Goal: Transaction & Acquisition: Purchase product/service

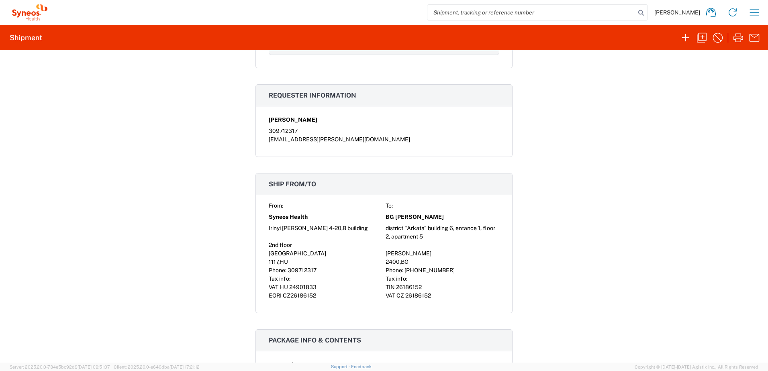
scroll to position [536, 0]
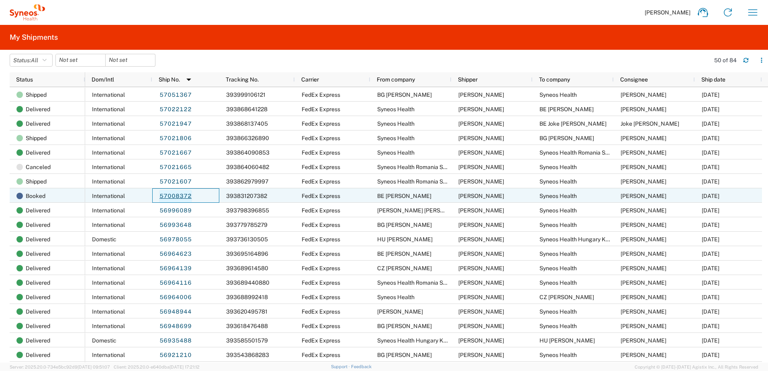
click at [180, 195] on link "57008372" at bounding box center [175, 196] width 33 height 13
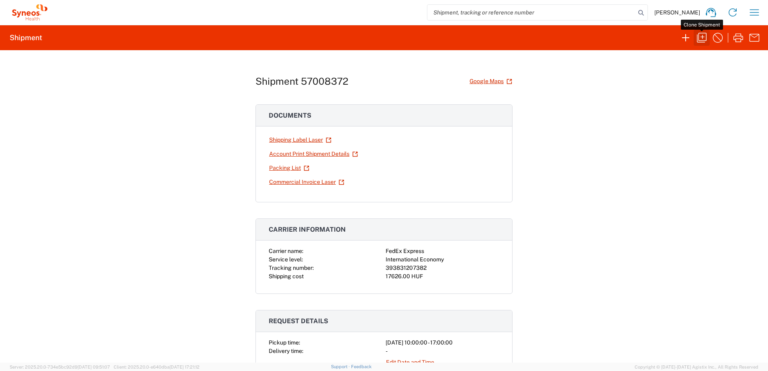
click at [694, 37] on button "button" at bounding box center [702, 38] width 16 height 16
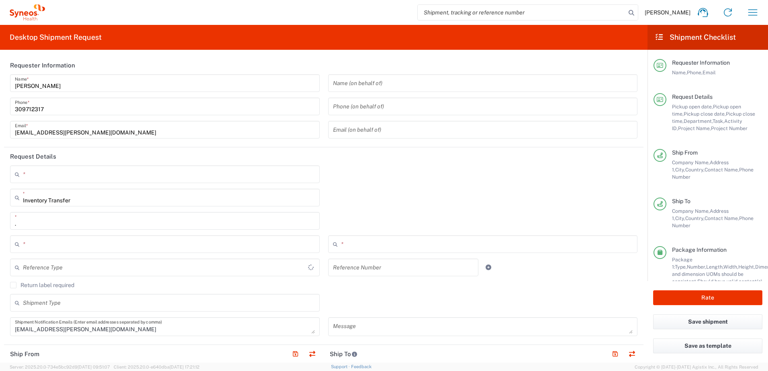
type input "Belgium"
type input "Hungary"
type input "Your Packaging"
type input "Delivery Duty Paid"
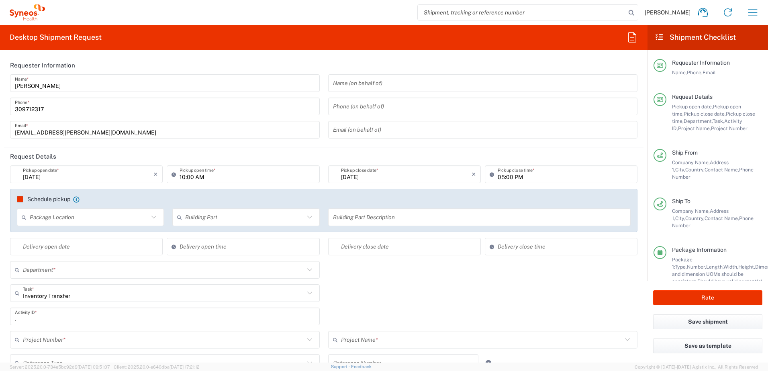
type input "4510"
type input "4510 DEPARTMENTAL EXPENSE"
type input "Syneos Health Hungary Kft."
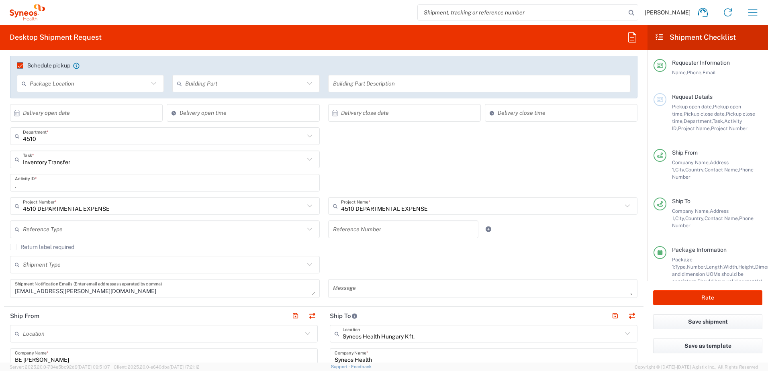
click at [182, 293] on textarea "zsolt.varga@syneoshealth.com" at bounding box center [165, 289] width 300 height 14
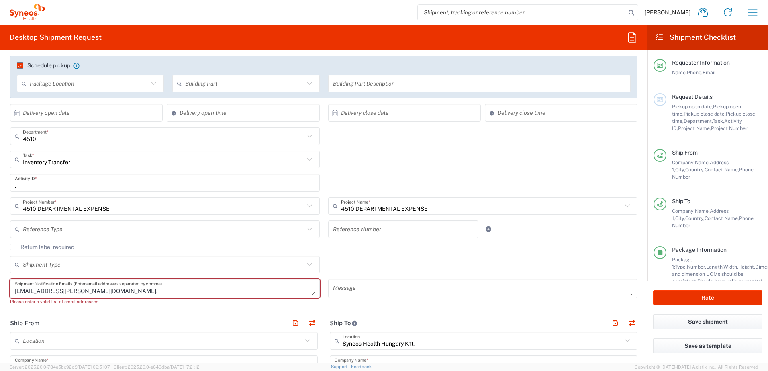
click at [130, 293] on textarea "zsolt.varga@syneoshealth.com," at bounding box center [165, 289] width 300 height 14
paste textarea "synh@service-now.com"
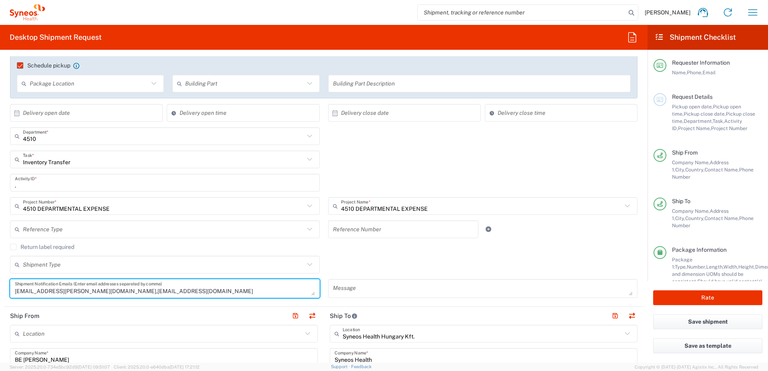
type textarea "zsolt.varga@syneoshealth.com,synh@service-now.com"
click at [331, 251] on div "Return label required" at bounding box center [324, 250] width 628 height 12
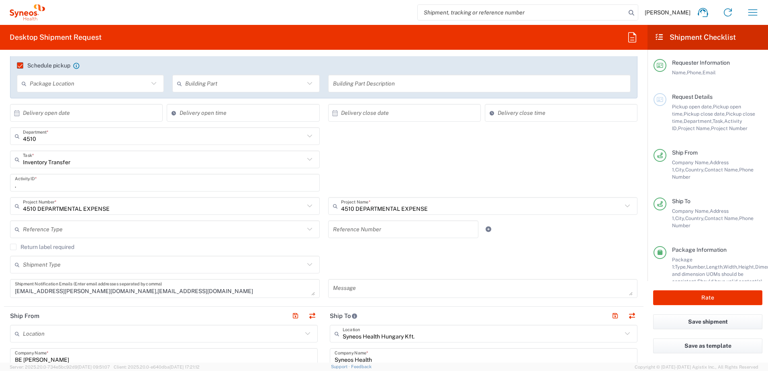
click at [147, 8] on div "Zsolt Varga Home Shipment estimator Shipment tracking Desktop shipment request …" at bounding box center [405, 12] width 720 height 19
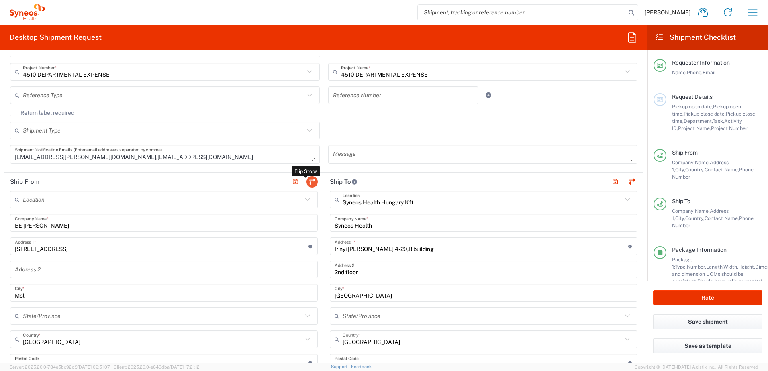
click at [311, 182] on button "button" at bounding box center [312, 181] width 11 height 11
type input "Syneos Health Hungary Kft."
type input "Syneos Health"
type input "Irinyi [PERSON_NAME] 4-20,B building"
type input "2nd floor"
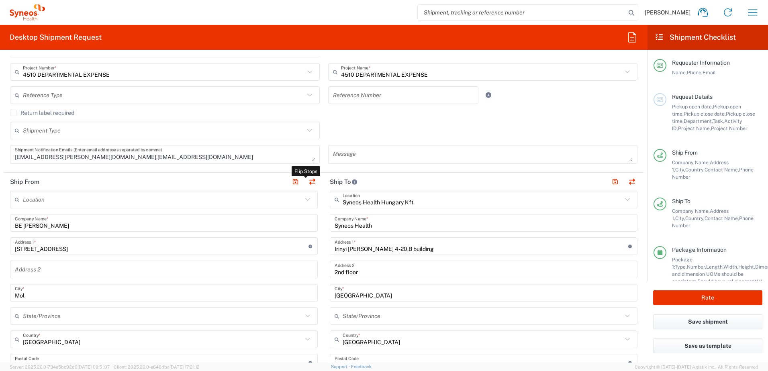
type input "[GEOGRAPHIC_DATA]"
type input "1117"
type input "[PERSON_NAME]"
type input "309712317"
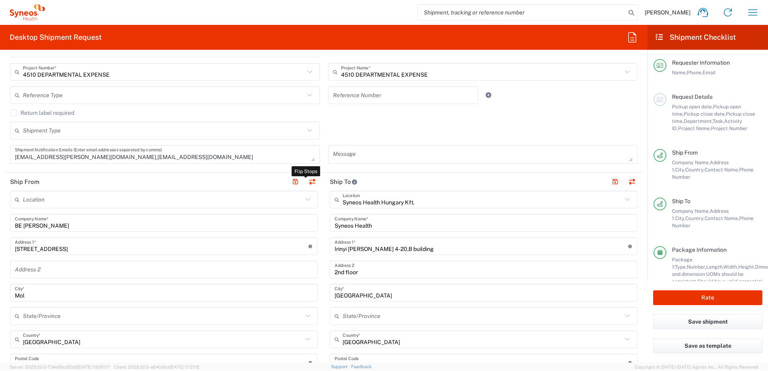
type input "[EMAIL_ADDRESS][PERSON_NAME][DOMAIN_NAME]"
type input "BE [PERSON_NAME]"
type input "Kerkstraat 2"
type input "Mol"
type input "[GEOGRAPHIC_DATA]"
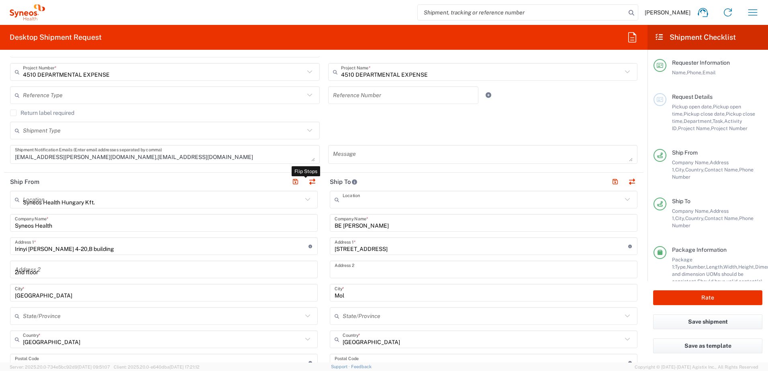
type input "2400"
type input "[PERSON_NAME]"
type input "+32477303907"
type input "Sender/Shipper"
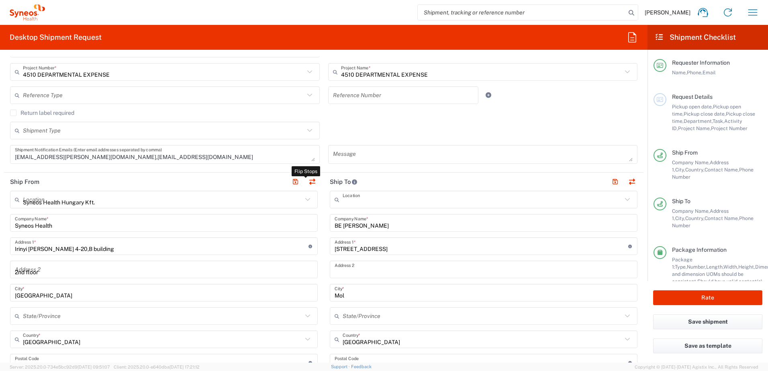
type input "Delivery Duty Paid"
type input "EORI"
type input "HU0028038708"
type input "TIN"
type input "24901833-2-43"
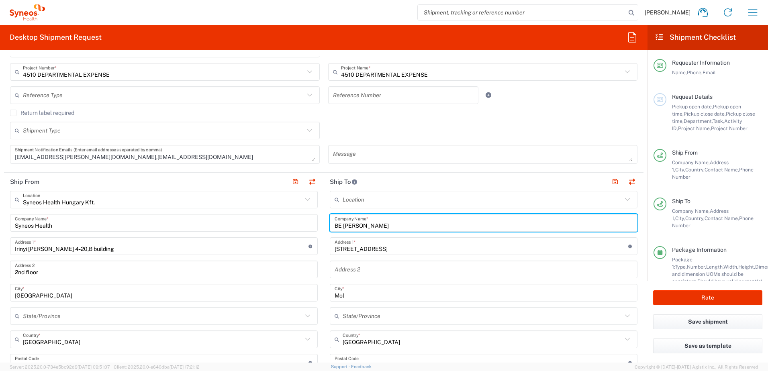
drag, startPoint x: 340, startPoint y: 225, endPoint x: 401, endPoint y: 226, distance: 61.1
click at [401, 226] on input "BE [PERSON_NAME]" at bounding box center [484, 223] width 298 height 14
paste input "[PERSON_NAME]"
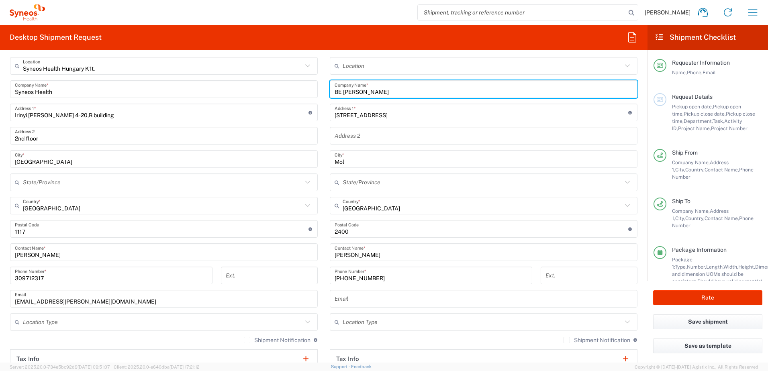
type input "BE [PERSON_NAME]"
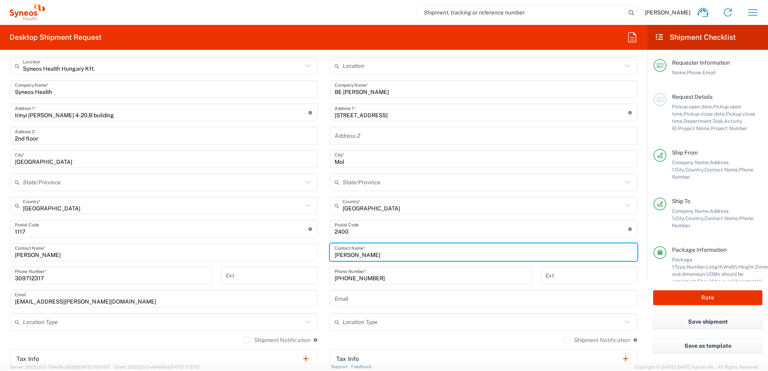
drag, startPoint x: 374, startPoint y: 250, endPoint x: 309, endPoint y: 256, distance: 65.3
click at [309, 256] on div "Ship From Syneos Health [GEOGRAPHIC_DATA] Kft. Location Syneos Health Hungary K…" at bounding box center [324, 230] width 640 height 382
paste input "[PERSON_NAME]"
type input "[PERSON_NAME]"
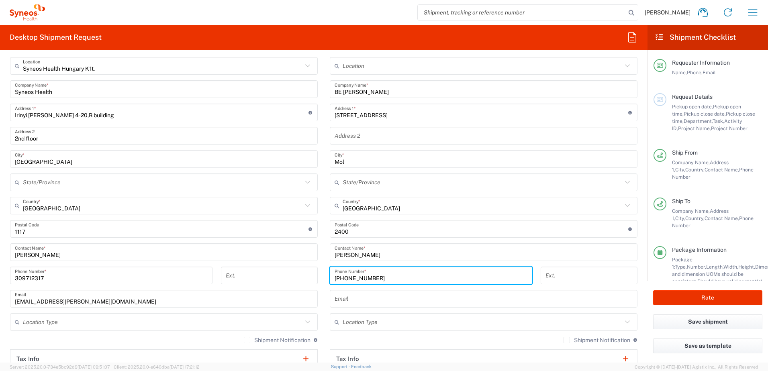
drag, startPoint x: 376, startPoint y: 277, endPoint x: 325, endPoint y: 280, distance: 51.5
click at [326, 280] on div "+32477303907 Phone Number *" at bounding box center [431, 278] width 211 height 23
paste input "85 (95) 3684071"
type input "+385 (95) 3684071"
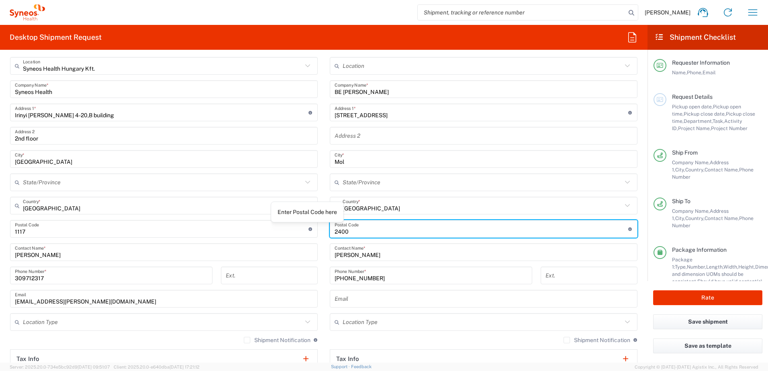
drag, startPoint x: 353, startPoint y: 231, endPoint x: 305, endPoint y: 230, distance: 47.4
click at [305, 230] on div "Ship From Syneos Health [GEOGRAPHIC_DATA] Kft. Location Syneos Health Hungary K…" at bounding box center [324, 230] width 640 height 382
type input "2800"
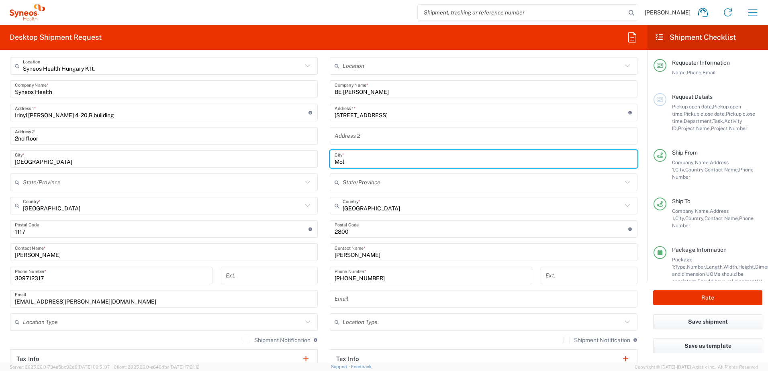
drag, startPoint x: 345, startPoint y: 165, endPoint x: 312, endPoint y: 162, distance: 33.1
click at [312, 162] on div "Ship From Syneos Health [GEOGRAPHIC_DATA] Kft. Location Syneos Health Hungary K…" at bounding box center [324, 230] width 640 height 382
paste input "echelen"
type input "Mechelen"
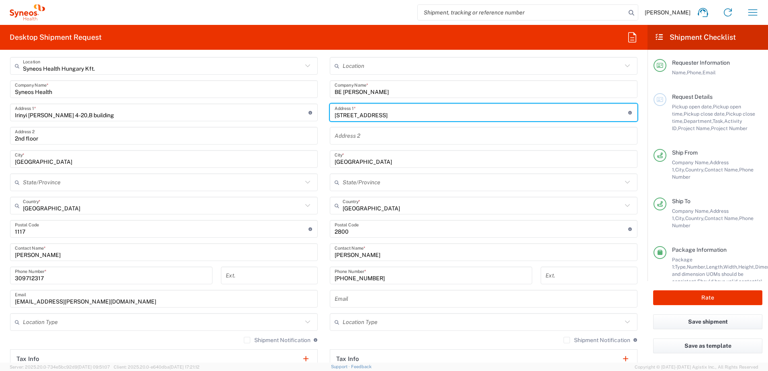
drag, startPoint x: 352, startPoint y: 111, endPoint x: 310, endPoint y: 111, distance: 42.6
click at [311, 111] on div "Ship From Syneos Health [GEOGRAPHIC_DATA] Kft. Location Syneos Health Hungary K…" at bounding box center [324, 230] width 640 height 382
paste input "Hendrik Consciencestraat"
paste input "apt 501"
paste input "62"
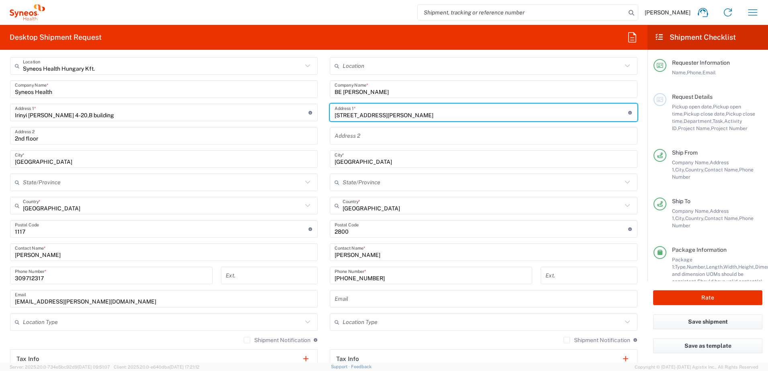
type input "62 Hendrik Consciencestraat apt 501"
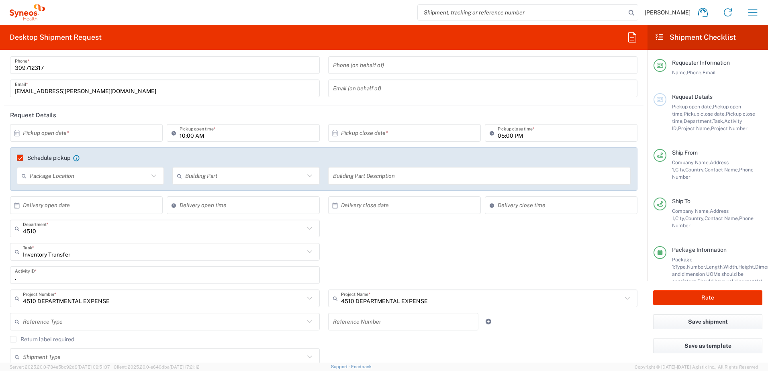
scroll to position [0, 0]
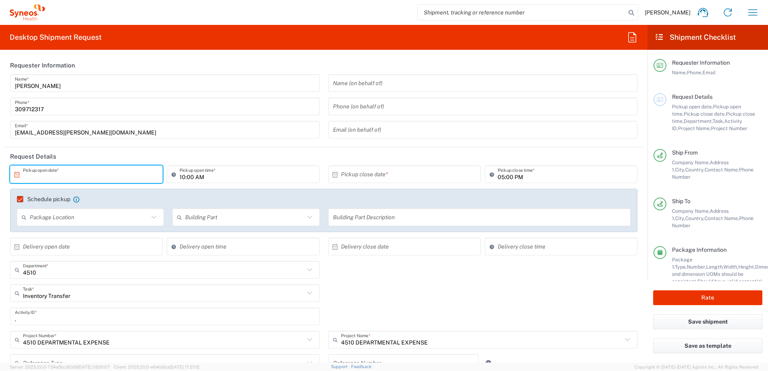
click at [96, 174] on input "text" at bounding box center [88, 175] width 131 height 14
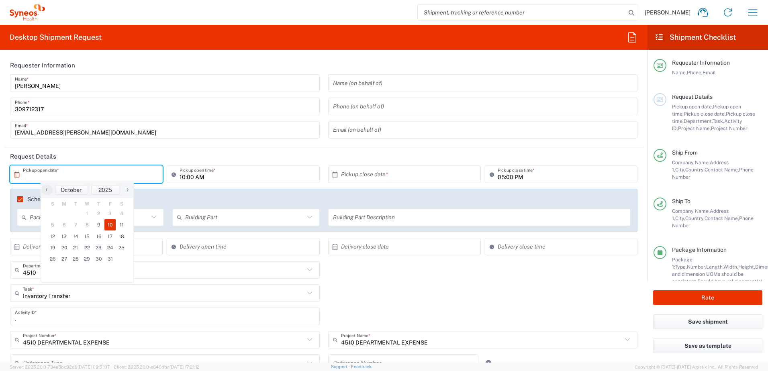
click at [107, 224] on span "10" at bounding box center [110, 224] width 12 height 11
type input "[DATE]"
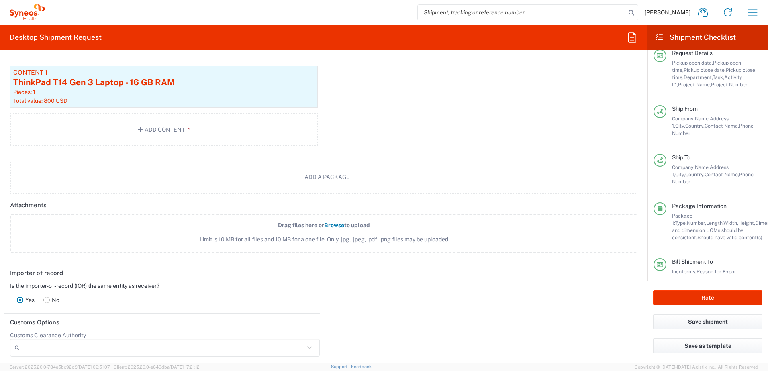
scroll to position [62, 0]
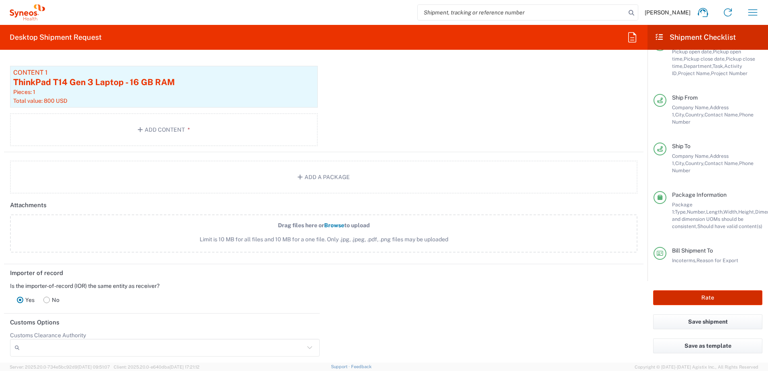
click at [716, 295] on button "Rate" at bounding box center [707, 297] width 109 height 15
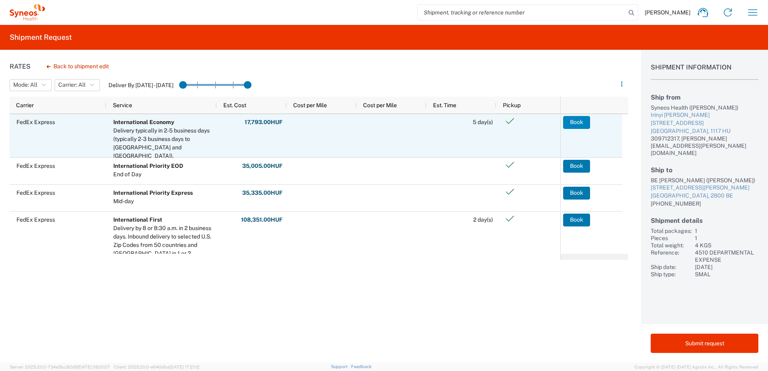
click at [580, 121] on button "Book" at bounding box center [576, 122] width 27 height 13
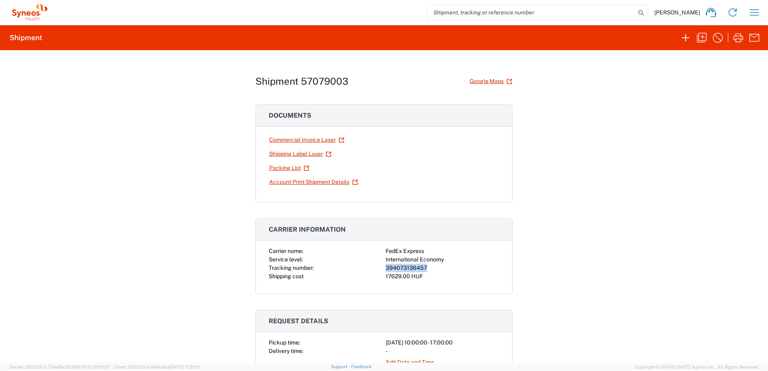
drag, startPoint x: 424, startPoint y: 267, endPoint x: 382, endPoint y: 268, distance: 41.4
click at [386, 268] on div "394073136457" at bounding box center [443, 268] width 114 height 8
copy div "394073136457"
click at [294, 151] on link "Shipping Label Laser" at bounding box center [300, 154] width 63 height 14
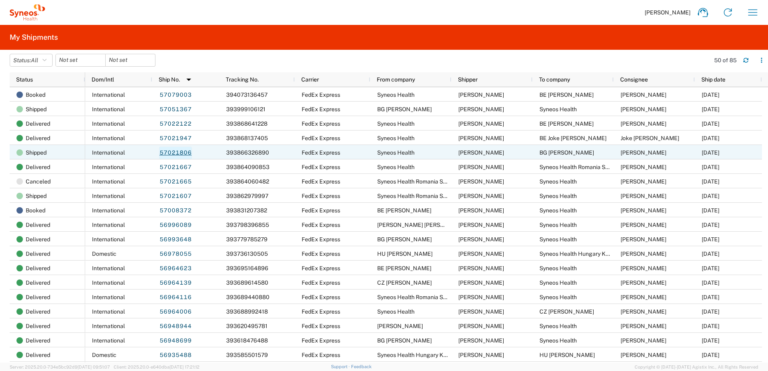
click at [169, 152] on link "57021806" at bounding box center [175, 153] width 33 height 13
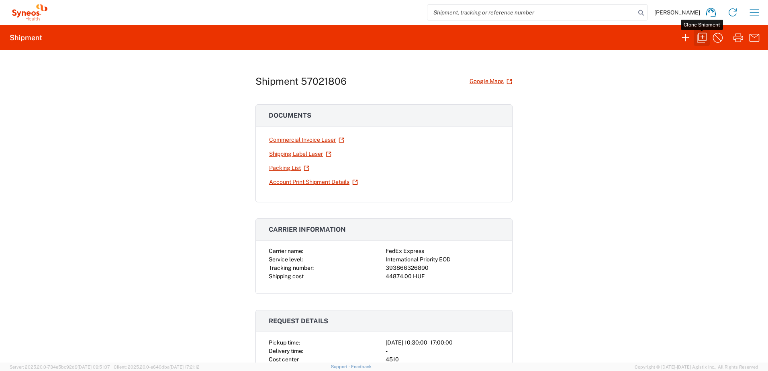
click at [701, 39] on icon "button" at bounding box center [701, 37] width 13 height 13
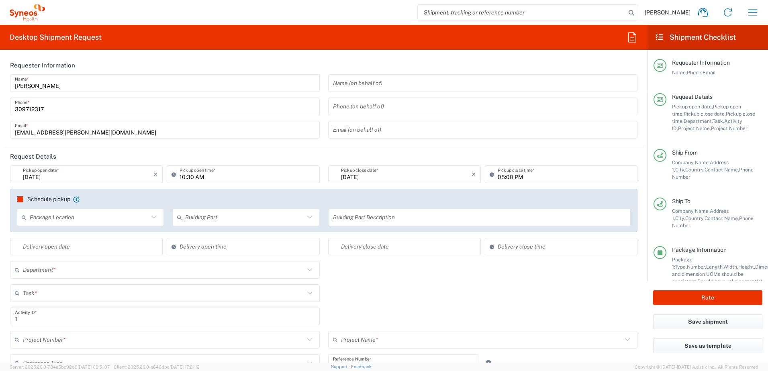
type input "Refresh"
type textarea "[EMAIL_ADDRESS][PERSON_NAME][DOMAIN_NAME], [EMAIL_ADDRESS][DOMAIN_NAME]"
type input "Syneos Health"
type input "Irinyi [PERSON_NAME] 4-20,B building"
type input "2nd floor"
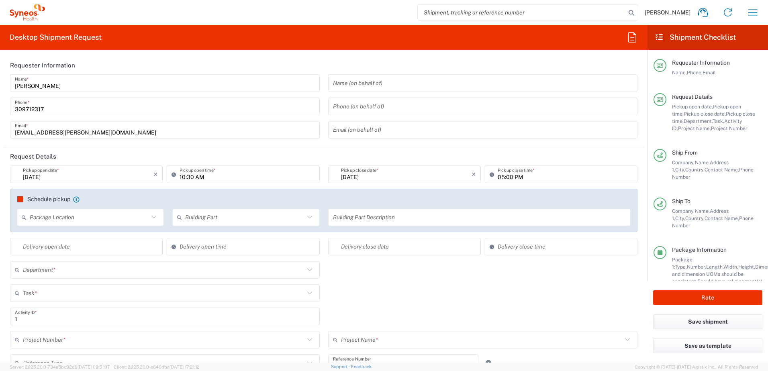
type input "[GEOGRAPHIC_DATA]"
type input "1117"
type input "[PERSON_NAME]"
type input "309712317"
type input "[EMAIL_ADDRESS][PERSON_NAME][DOMAIN_NAME]"
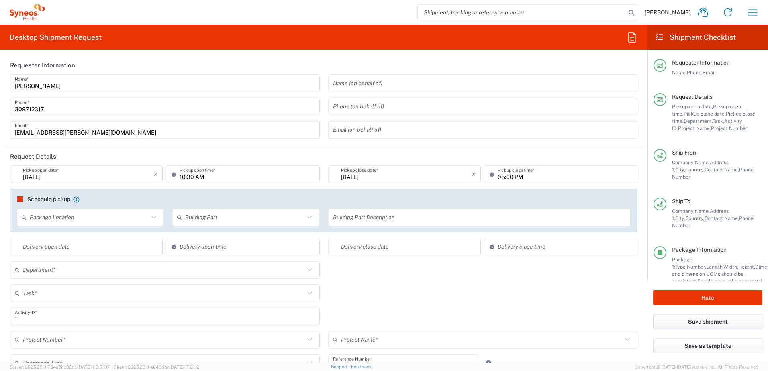
type input "BG [PERSON_NAME]"
type input "Manastirski livadi-iztok, Sharl Shampo Street, Block 89B, apart"
type input "Sofia"
type input "[GEOGRAPHIC_DATA]"
type input "1404"
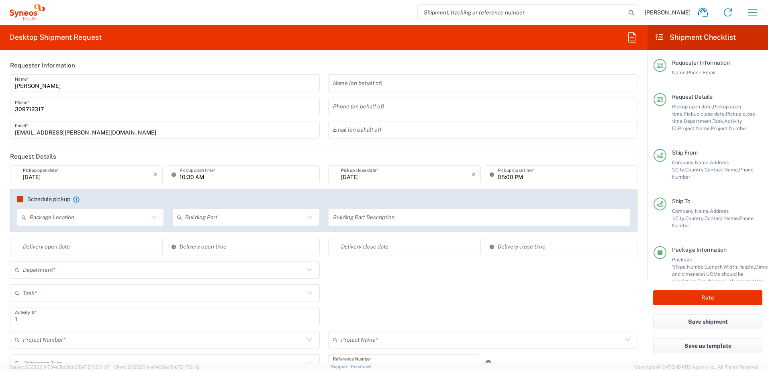
type input "[PERSON_NAME]"
type input "359 884 476 473"
type input "Sender/Shipper"
type input "Repair/Warranty"
type input "Sender/Shipper"
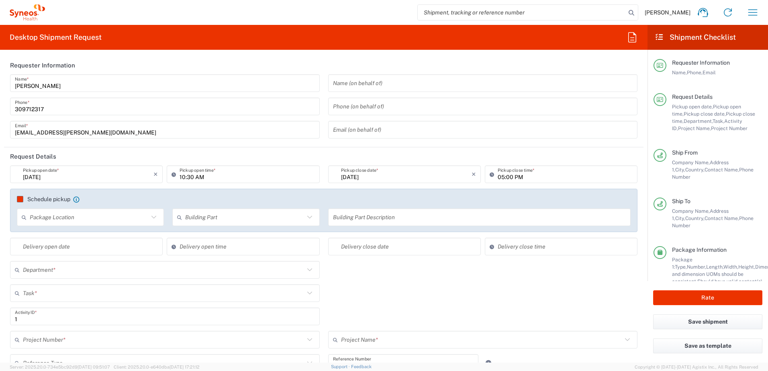
type input "Task"
type input "[GEOGRAPHIC_DATA]"
type input "Delivery Duty Paid"
type input "Your Packaging"
type input "4510"
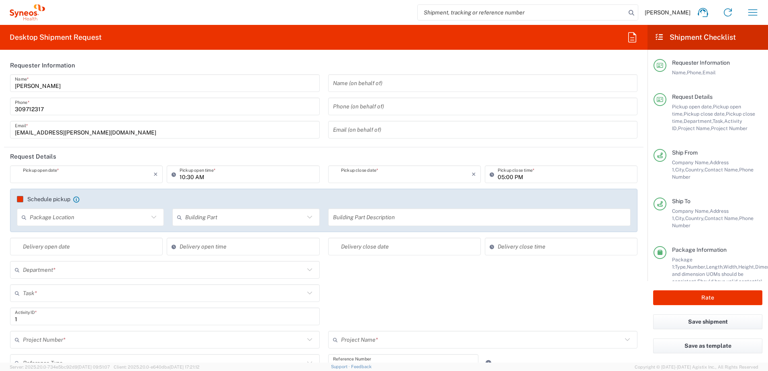
type input "**6183 DEPARTMENTAL EXPENSE"
type input "6183"
type input "Syneos Health Hungary Kft."
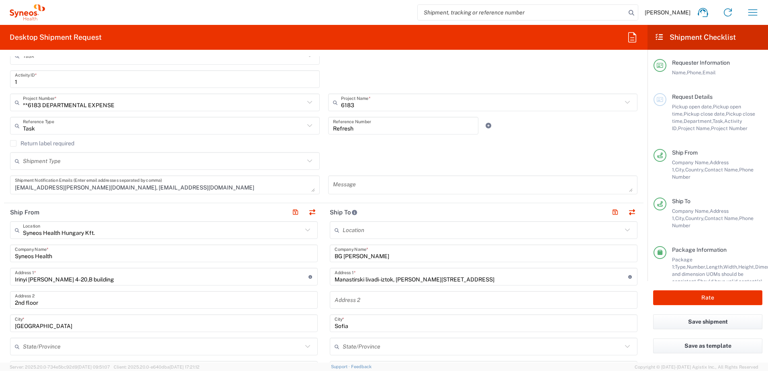
scroll to position [402, 0]
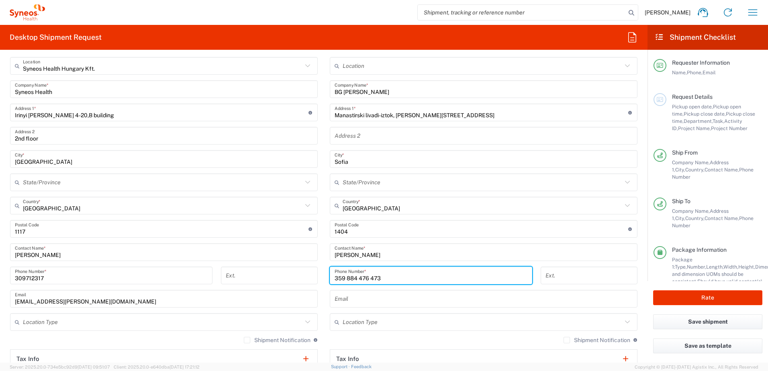
drag, startPoint x: 385, startPoint y: 278, endPoint x: 311, endPoint y: 277, distance: 74.7
click at [311, 277] on div "Ship From Syneos Health [GEOGRAPHIC_DATA] Kft. Location Syneos Health Hungary K…" at bounding box center [324, 230] width 640 height 382
paste input "+359889186652"
type input "+359889186652"
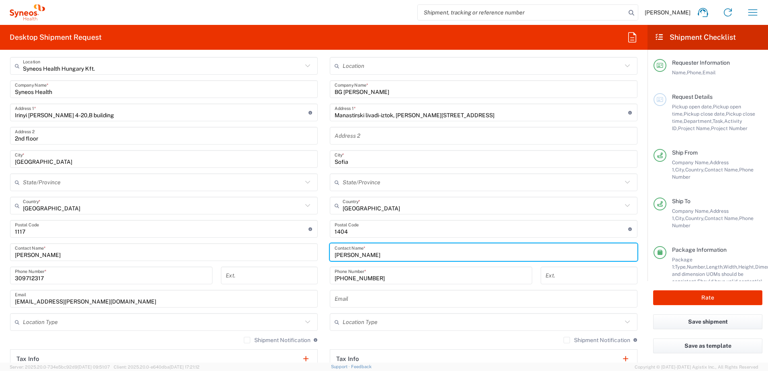
drag, startPoint x: 388, startPoint y: 252, endPoint x: 288, endPoint y: 252, distance: 100.8
click at [288, 252] on div "Ship From Syneos Health [GEOGRAPHIC_DATA] Kft. Location Syneos Health Hungary K…" at bounding box center [324, 230] width 640 height 382
paste input "Georgi Lale"
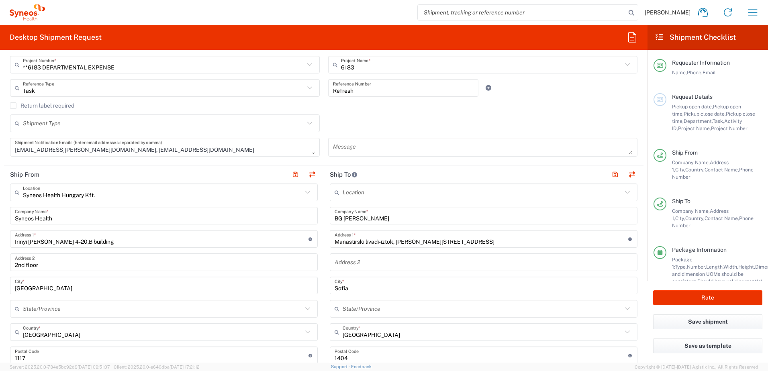
scroll to position [268, 0]
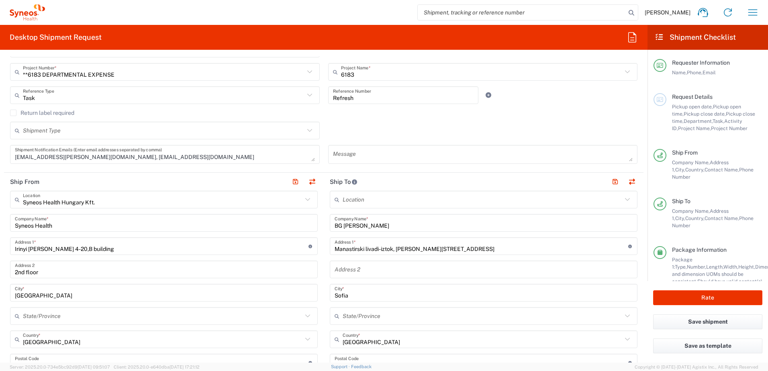
type input "[PERSON_NAME]"
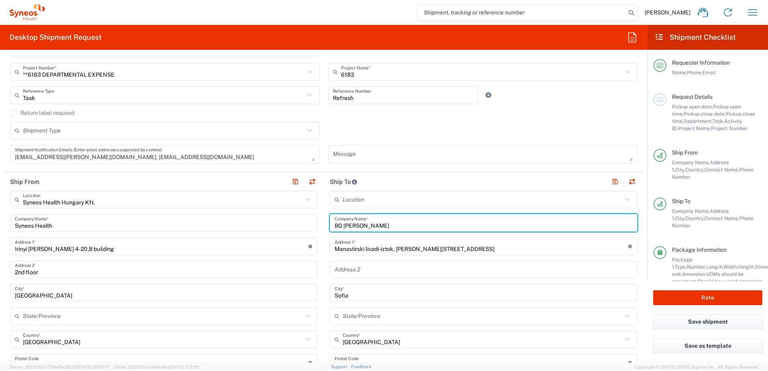
drag, startPoint x: 379, startPoint y: 225, endPoint x: 343, endPoint y: 226, distance: 36.2
click at [343, 226] on input "BG [PERSON_NAME]" at bounding box center [484, 223] width 298 height 14
paste input "Georgi Lale"
type input "BG [PERSON_NAME]"
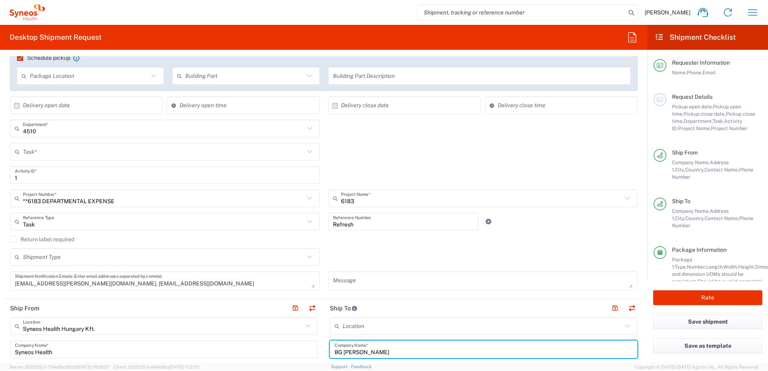
scroll to position [134, 0]
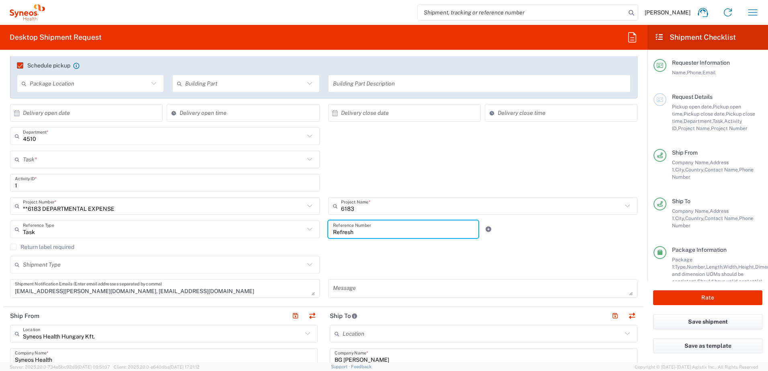
click at [369, 233] on input "Refresh" at bounding box center [403, 230] width 141 height 14
paste input "SCTASK2734689"
type input "Refresh SCTASK2734689"
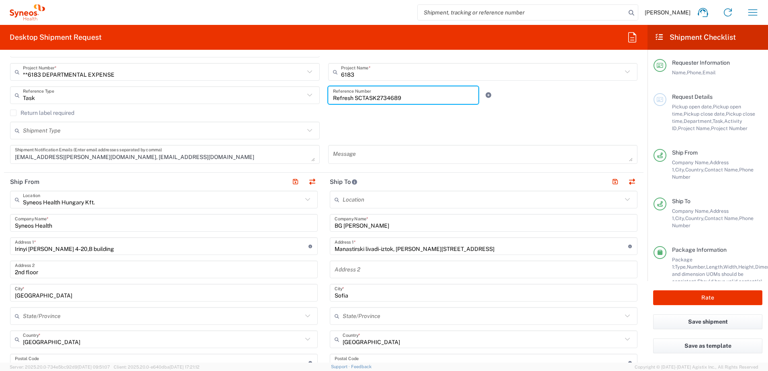
scroll to position [402, 0]
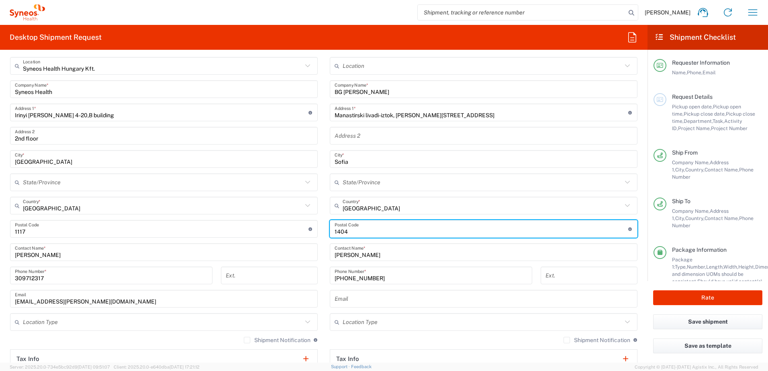
drag, startPoint x: 345, startPoint y: 232, endPoint x: 316, endPoint y: 231, distance: 29.3
click at [316, 231] on div "Ship From Syneos Health [GEOGRAPHIC_DATA] Kft. Location Syneos Health Hungary K…" at bounding box center [324, 230] width 640 height 382
type input "1700"
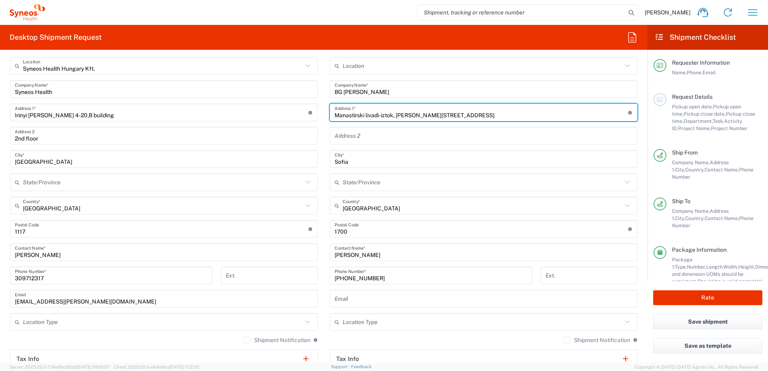
drag, startPoint x: 502, startPoint y: 117, endPoint x: 307, endPoint y: 109, distance: 195.8
click at [307, 109] on div "Ship From Syneos Health [GEOGRAPHIC_DATA] Kft. Location Syneos Health Hungary K…" at bounding box center [324, 230] width 640 height 382
paste input "[PERSON_NAME] [PERSON_NAME].1, entr. A, ap. 13."
type input "[PERSON_NAME] [PERSON_NAME].1, entr. A, ap. 13."
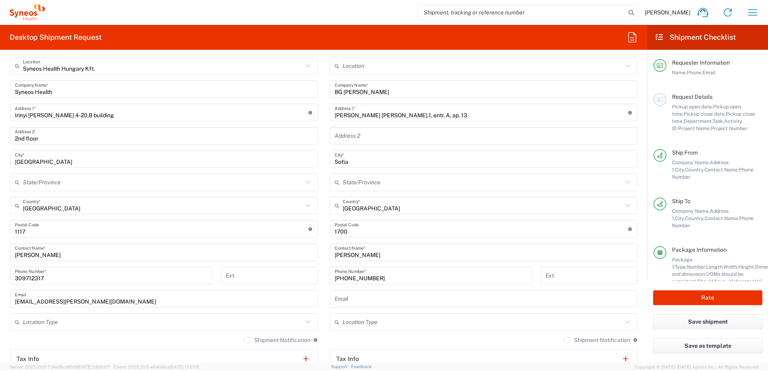
click at [324, 146] on main "Location [PERSON_NAME] LLC-[GEOGRAPHIC_DATA] [GEOGRAPHIC_DATA] [GEOGRAPHIC_DATA…" at bounding box center [484, 237] width 320 height 361
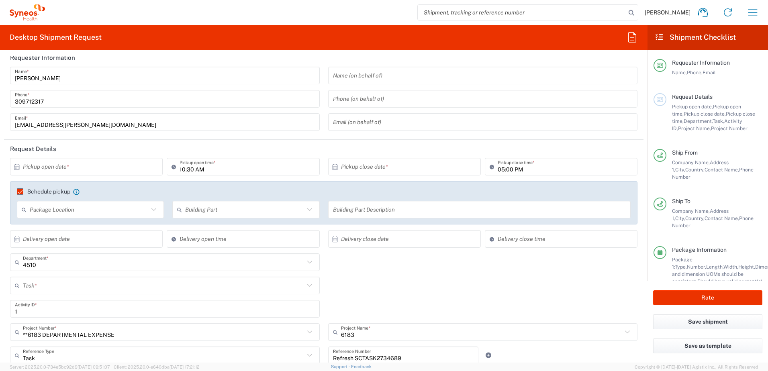
scroll to position [0, 0]
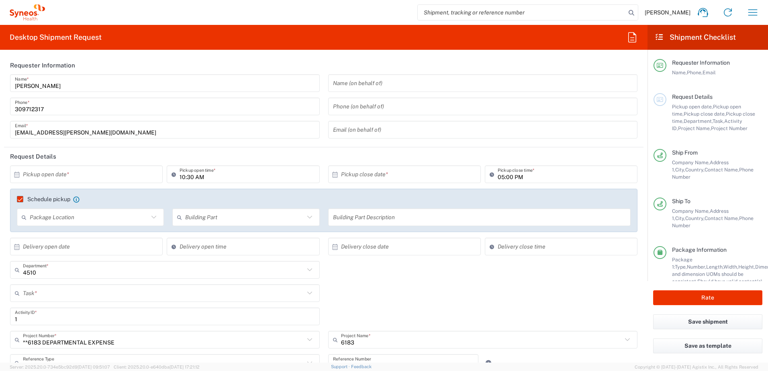
click at [79, 173] on input "text" at bounding box center [88, 175] width 131 height 14
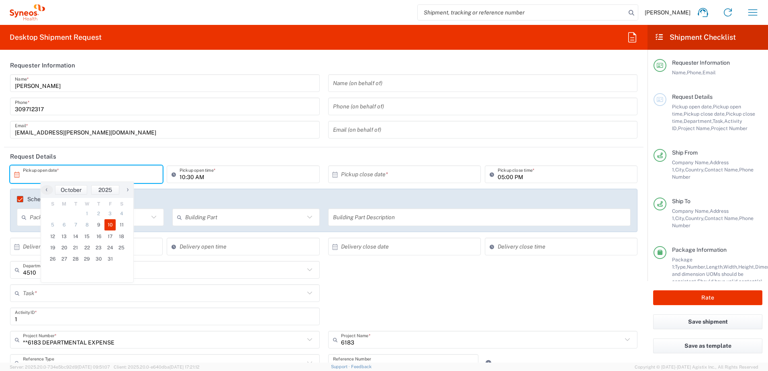
click at [110, 227] on span "10" at bounding box center [110, 224] width 12 height 11
type input "[DATE]"
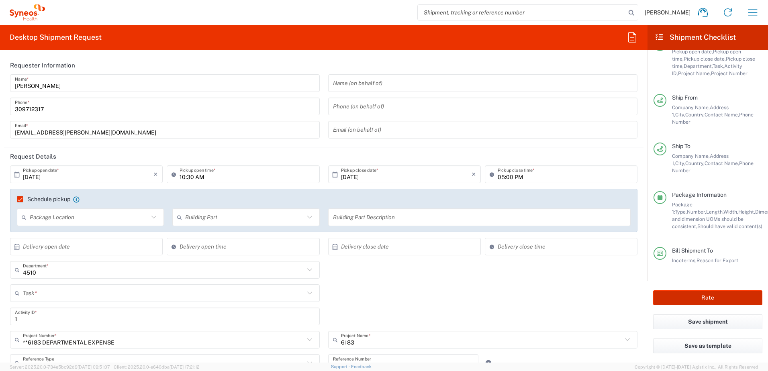
click at [724, 299] on button "Rate" at bounding box center [707, 297] width 109 height 15
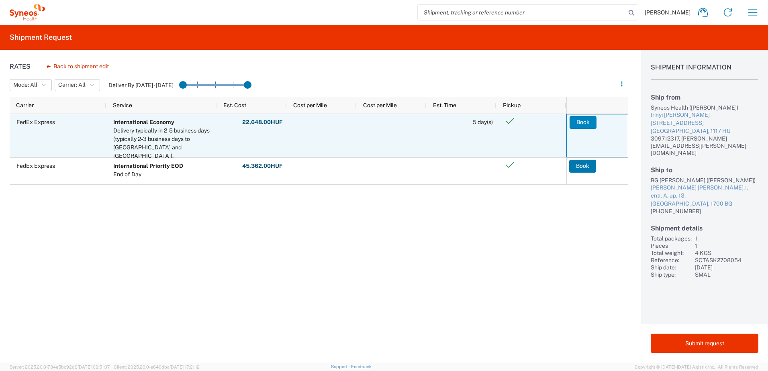
click at [587, 122] on button "Book" at bounding box center [583, 122] width 27 height 13
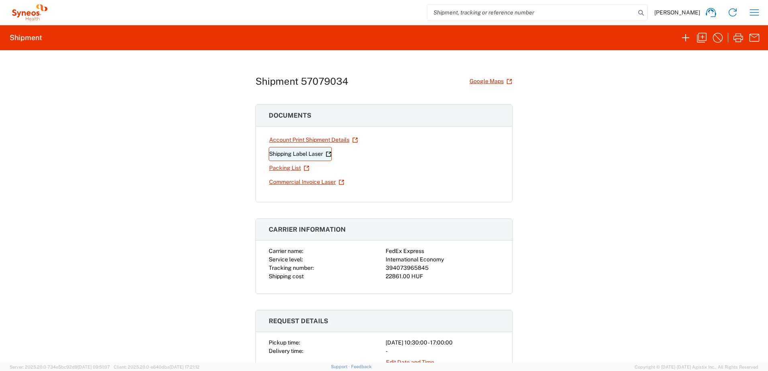
click at [306, 153] on link "Shipping Label Laser" at bounding box center [300, 154] width 63 height 14
drag, startPoint x: 426, startPoint y: 267, endPoint x: 382, endPoint y: 267, distance: 44.6
click at [382, 267] on div "Carrier name: FedEx Express Service level: International Economy Tracking numbe…" at bounding box center [384, 264] width 231 height 34
copy div "394073965845"
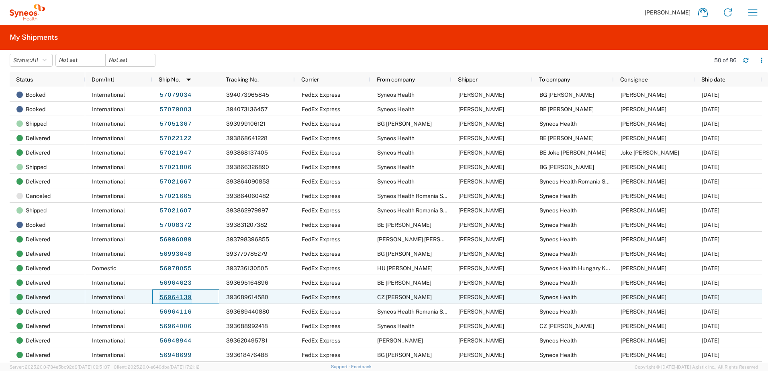
click at [172, 297] on link "56964139" at bounding box center [175, 297] width 33 height 13
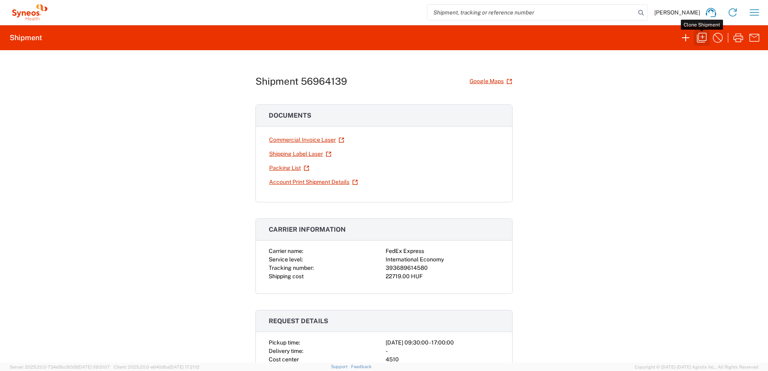
click at [701, 39] on icon "button" at bounding box center [701, 37] width 13 height 13
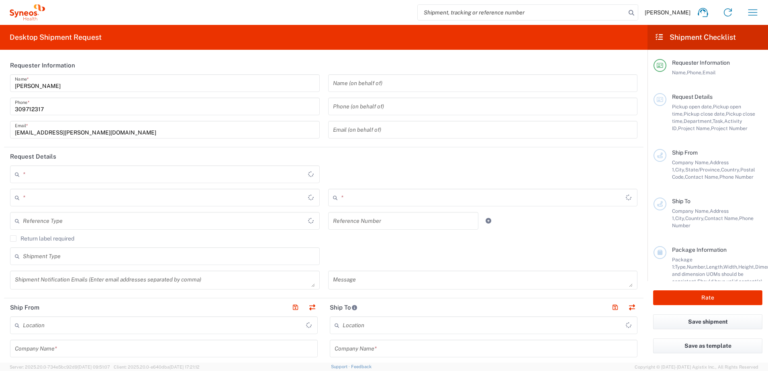
type input "SCTASK2708054"
type textarea "zsolt.varga@syneoshealth.com, Fixed_Assets_Helpdesk@syneoshealth.com"
type input "CZ Petr Seidl"
type input "U Kříže 610/16 Praha 5"
type input "Praha"
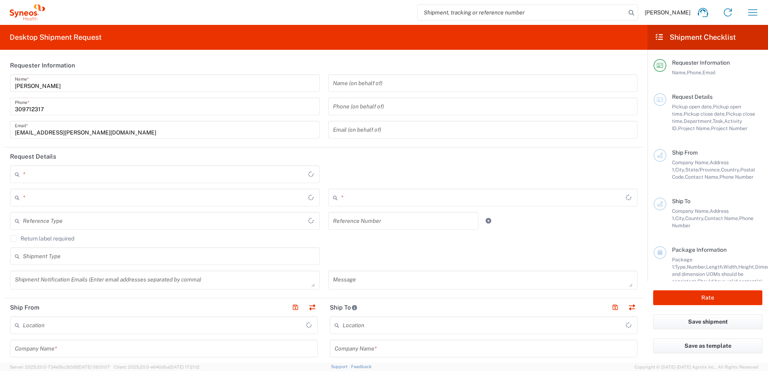
type input "158 00"
type input "Petr Seidl"
type input "+420 771 128 534"
type input "Syneos Health"
type input "Irinyi Jozsef u. 4-20,B building"
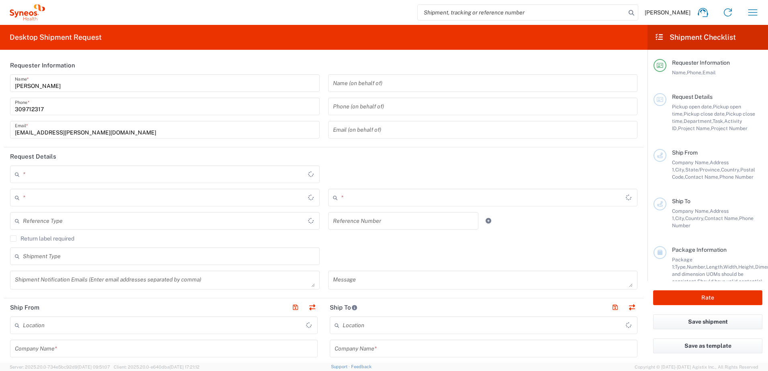
type input "2nd floor"
type input "[GEOGRAPHIC_DATA]"
type input "1117"
type input "[PERSON_NAME]"
type input "309712317"
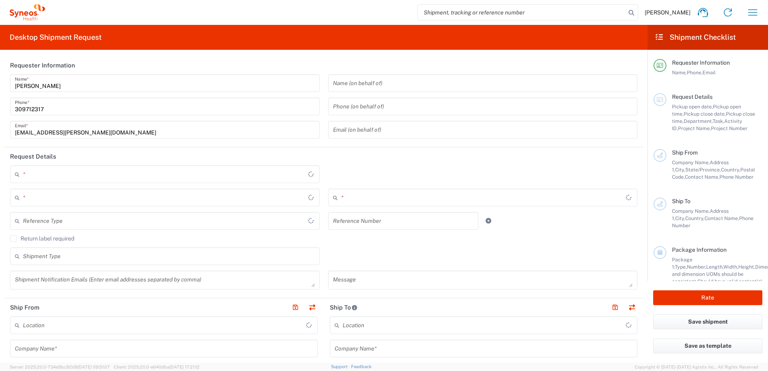
type input "[EMAIL_ADDRESS][PERSON_NAME][DOMAIN_NAME]"
type input "Sender/Shipper"
type input "Repair/Warranty"
type input "Sender/Shipper"
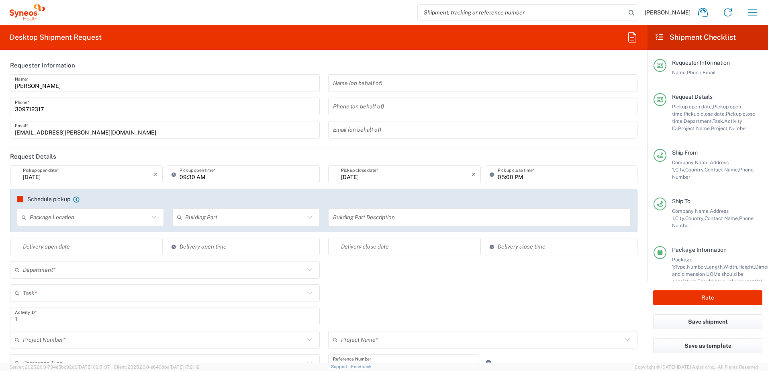
type input "[GEOGRAPHIC_DATA]"
type input "Task"
type input "Czechia"
type input "Delivery Duty Paid"
type input "Your Packaging"
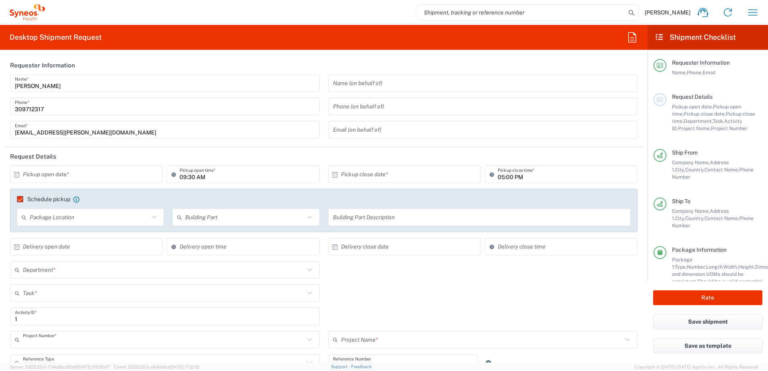
type input "4510"
type input "**6183 DEPARTMENTAL EXPENSE"
type input "6183"
type input "Syneos Health Hungary Kft."
click at [49, 172] on input "text" at bounding box center [88, 175] width 131 height 14
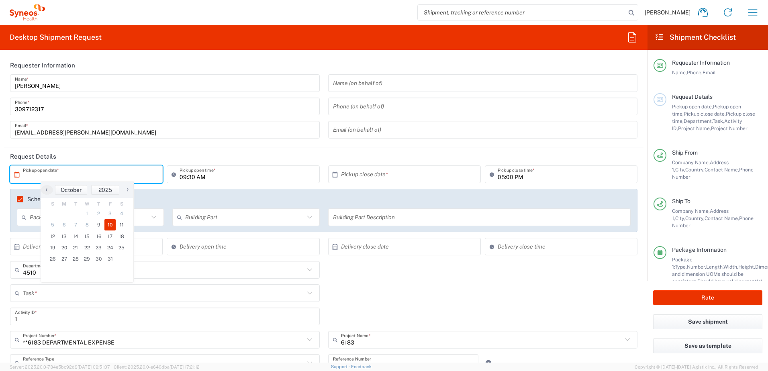
click at [108, 225] on span "10" at bounding box center [110, 224] width 12 height 11
type input "[DATE]"
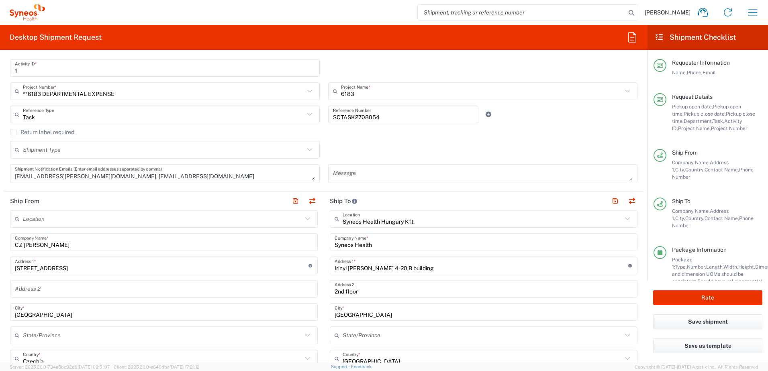
scroll to position [268, 0]
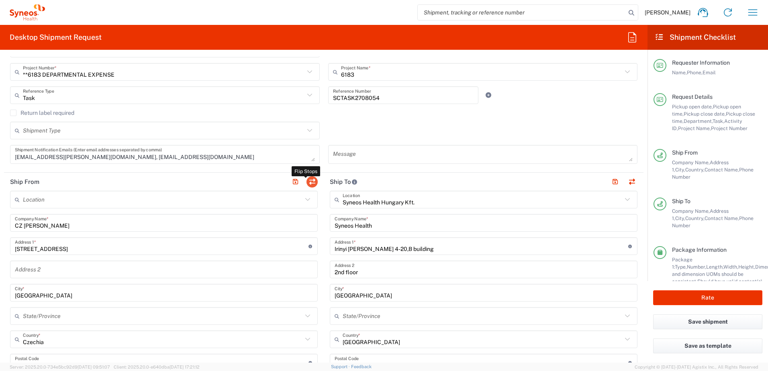
click at [308, 182] on button "button" at bounding box center [312, 181] width 11 height 11
type input "Syneos Health Hungary Kft."
type input "Syneos Health"
type input "Irinyi [PERSON_NAME] 4-20,B building"
type input "2nd floor"
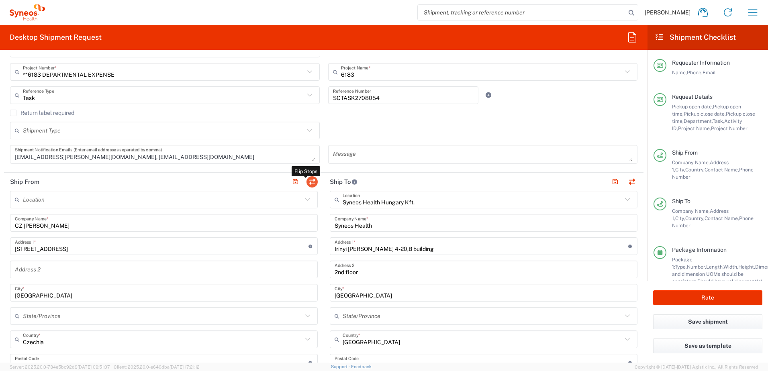
type input "[GEOGRAPHIC_DATA]"
type input "1117"
type input "[PERSON_NAME]"
type input "309712317"
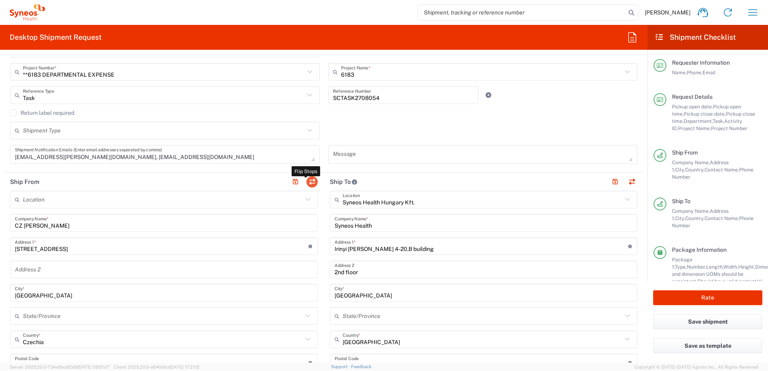
type input "[EMAIL_ADDRESS][PERSON_NAME][DOMAIN_NAME]"
type input "CZ Petr Seidl"
type input "U Kříže 610/16 Praha 5"
type input "Praha"
type input "Czechia"
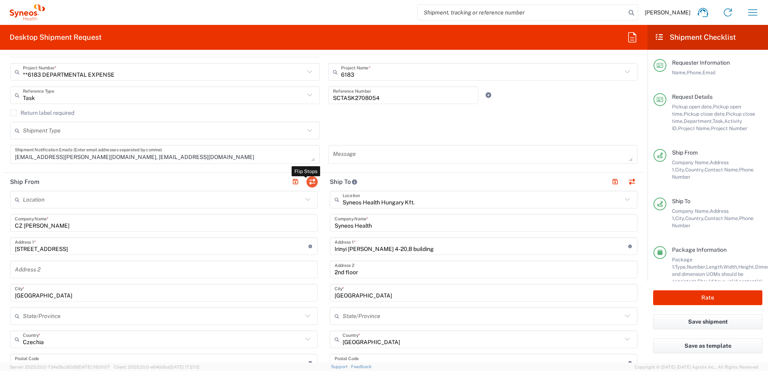
type input "158 00"
type input "[PERSON_NAME]"
type input "+420 771 128 534"
type input "Sender/Shipper"
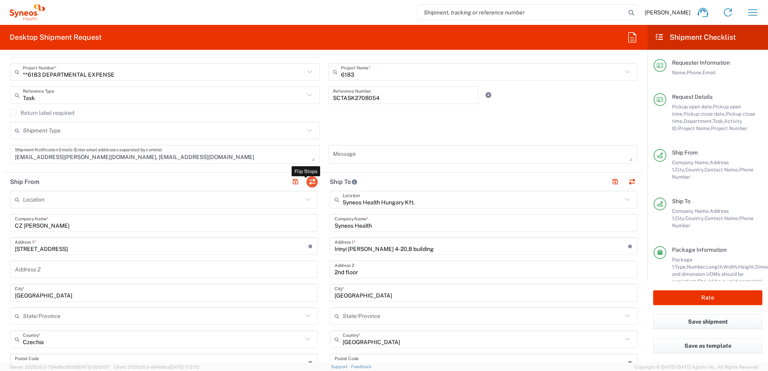
type input "Delivery Duty Paid"
type input "EORI"
type input "CZ26186152"
type input "VAT"
type input "HU 24901833"
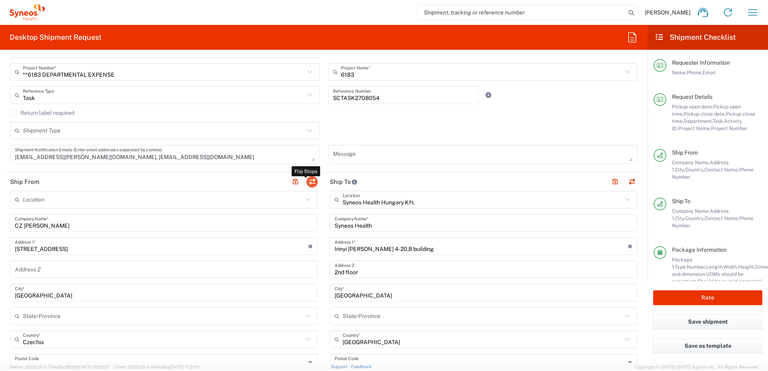
type input "VAT"
type input "CZ 26186152"
type input "TIN"
type input "26186152"
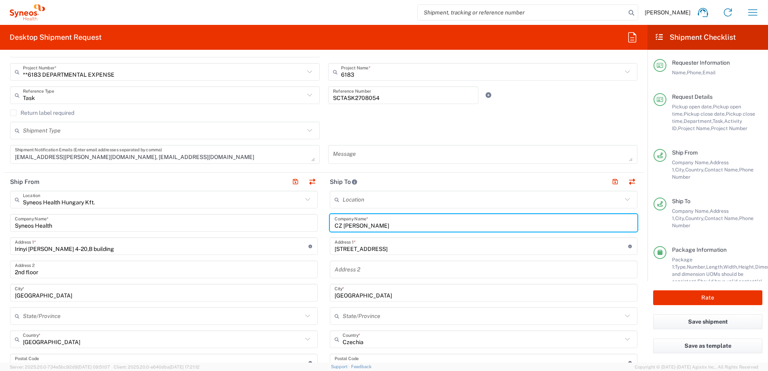
drag, startPoint x: 380, startPoint y: 229, endPoint x: 340, endPoint y: 227, distance: 39.8
click at [340, 227] on input "CZ [PERSON_NAME]" at bounding box center [484, 223] width 298 height 14
paste input "[PERSON_NAME]"
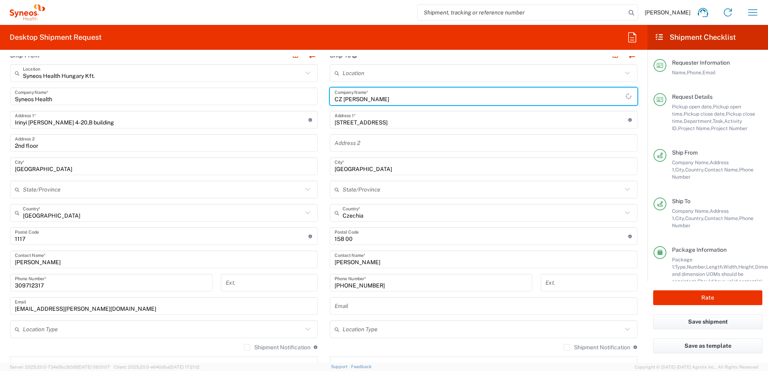
scroll to position [402, 0]
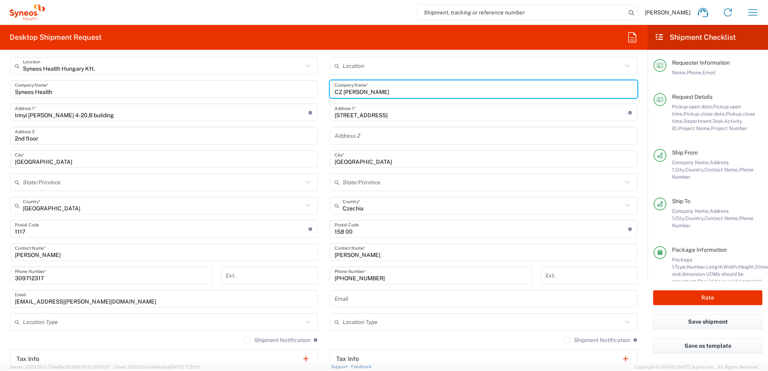
type input "CZ [PERSON_NAME]"
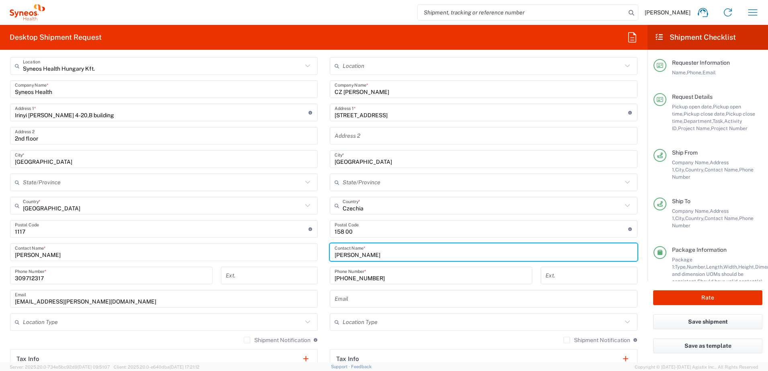
drag, startPoint x: 364, startPoint y: 255, endPoint x: 308, endPoint y: 254, distance: 55.4
click at [308, 254] on div "Ship From Syneos Health [GEOGRAPHIC_DATA] Kft. Location Syneos Health Hungary K…" at bounding box center [324, 230] width 640 height 382
paste input "[PERSON_NAME]"
type input "[PERSON_NAME]"
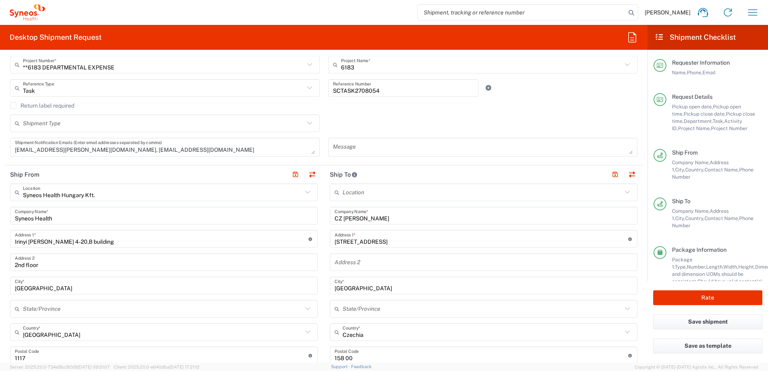
scroll to position [268, 0]
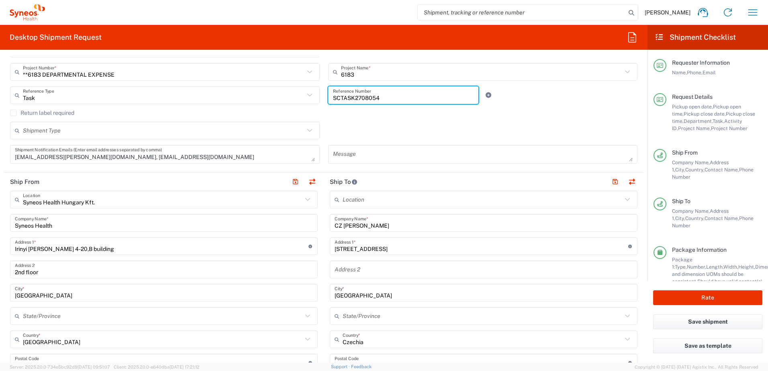
drag, startPoint x: 346, startPoint y: 95, endPoint x: 279, endPoint y: 95, distance: 67.5
click at [279, 95] on div "Task Reference Type Task Account Type Activity ID Airline Appointment Number AS…" at bounding box center [324, 97] width 636 height 23
paste input "34732"
type input "SCTASK2734732"
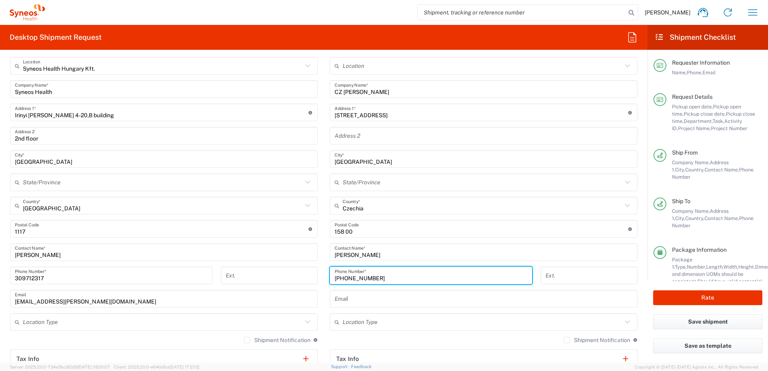
drag, startPoint x: 391, startPoint y: 279, endPoint x: 306, endPoint y: 279, distance: 84.8
click at [306, 279] on div "Ship From Syneos Health [GEOGRAPHIC_DATA] Kft. Location Syneos Health Hungary K…" at bounding box center [324, 230] width 640 height 382
paste input "420608693366"
type input "420608693366"
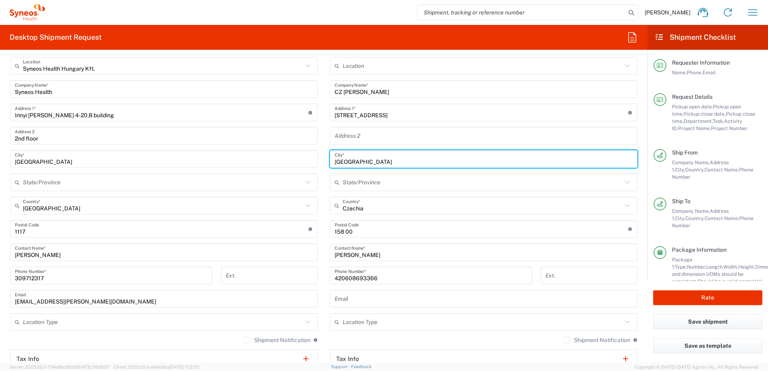
drag, startPoint x: 354, startPoint y: 163, endPoint x: 311, endPoint y: 158, distance: 42.5
click at [311, 158] on div "Ship From Syneos Health [GEOGRAPHIC_DATA] Kft. Location Syneos Health Hungary K…" at bounding box center [324, 230] width 640 height 382
type input "[GEOGRAPHIC_DATA]"
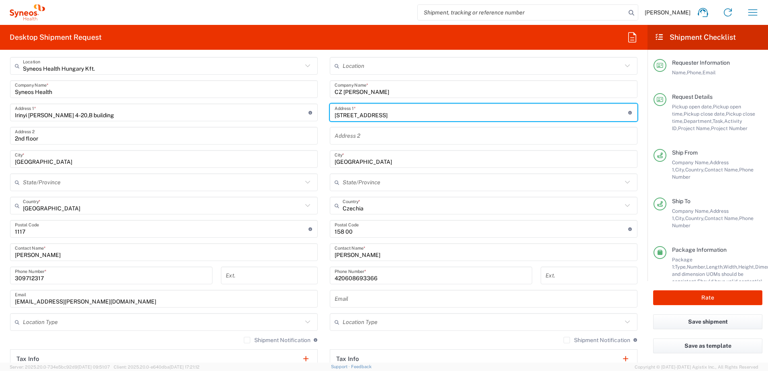
drag, startPoint x: 398, startPoint y: 116, endPoint x: 324, endPoint y: 115, distance: 74.3
click at [324, 115] on main "Location [PERSON_NAME] LLC-[GEOGRAPHIC_DATA] [GEOGRAPHIC_DATA] [GEOGRAPHIC_DATA…" at bounding box center [484, 237] width 320 height 361
paste input "[PERSON_NAME][STREET_ADDRESS]"
type input "[PERSON_NAME][STREET_ADDRESS]"
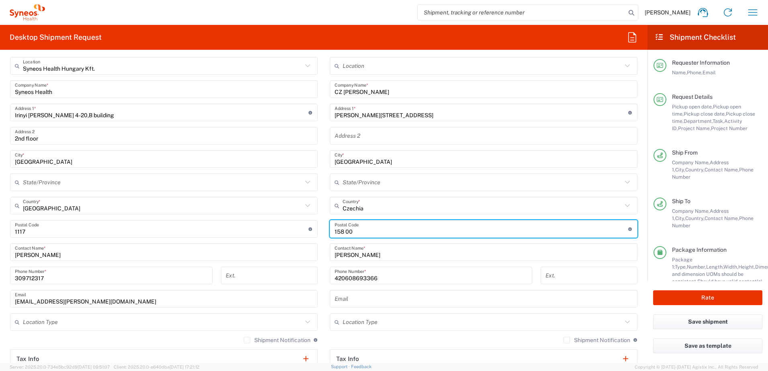
drag, startPoint x: 359, startPoint y: 231, endPoint x: 313, endPoint y: 231, distance: 46.2
click at [313, 231] on div "Ship From Syneos Health [GEOGRAPHIC_DATA] Kft. Location Syneos Health Hungary K…" at bounding box center [324, 230] width 640 height 382
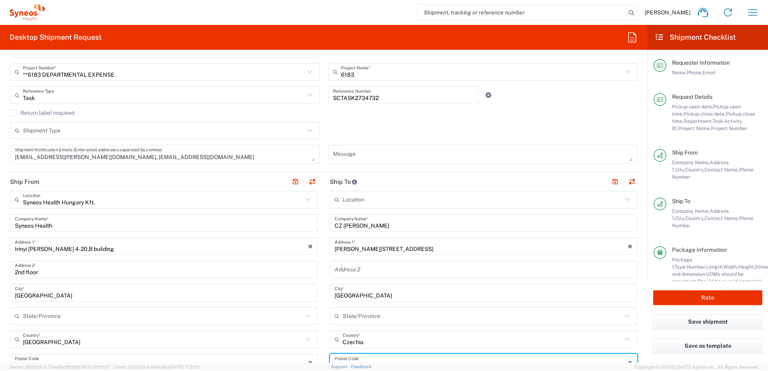
scroll to position [62, 0]
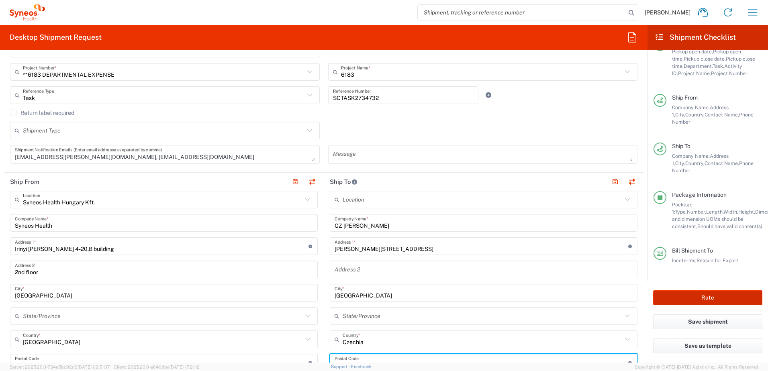
type input "18600"
click at [710, 296] on button "Rate" at bounding box center [707, 297] width 109 height 15
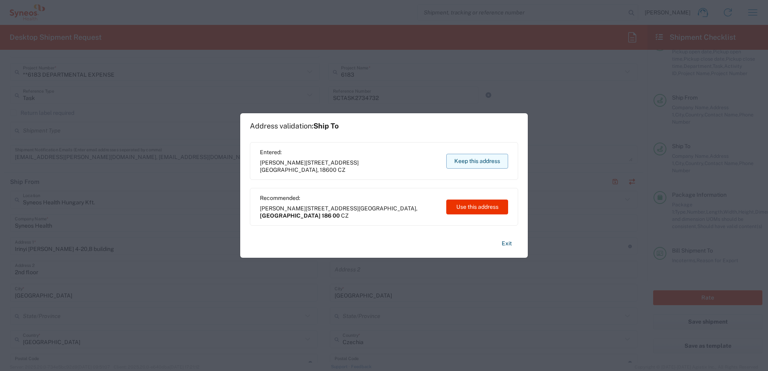
click at [466, 161] on button "Keep this address" at bounding box center [477, 161] width 62 height 15
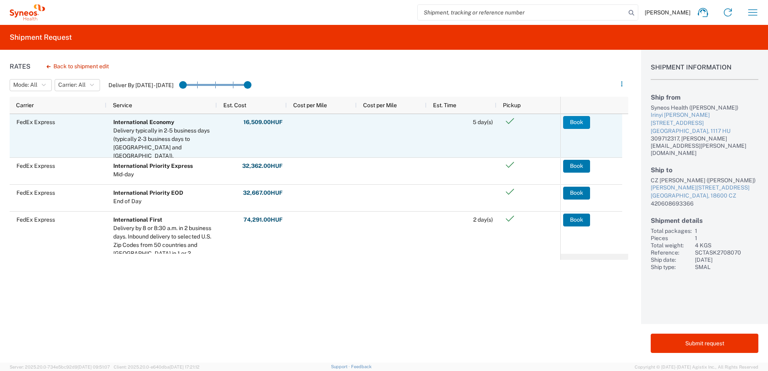
click at [580, 121] on button "Book" at bounding box center [576, 122] width 27 height 13
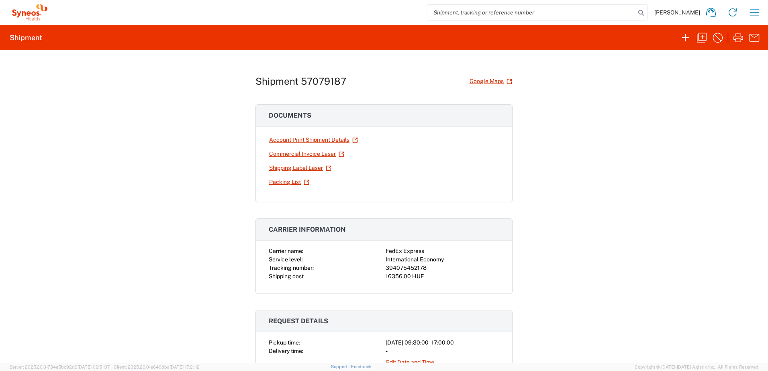
click at [103, 94] on div "Shipment 57079187 Google Maps Documents Account Print Shipment Details Commerci…" at bounding box center [384, 206] width 768 height 313
drag, startPoint x: 425, startPoint y: 266, endPoint x: 383, endPoint y: 266, distance: 41.4
click at [386, 266] on div "394075452178" at bounding box center [443, 268] width 114 height 8
copy div "394075452178"
click at [284, 169] on link "Shipping Label Laser" at bounding box center [300, 168] width 63 height 14
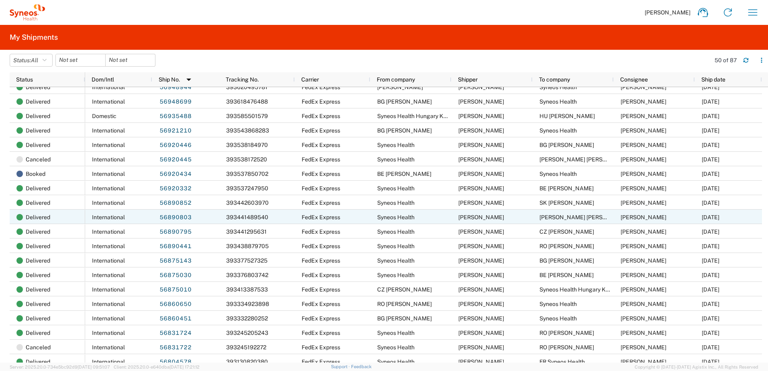
scroll to position [402, 0]
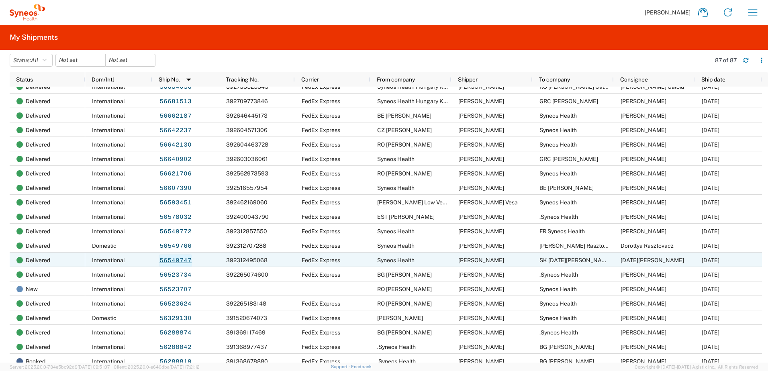
click at [179, 262] on link "56549747" at bounding box center [175, 260] width 33 height 13
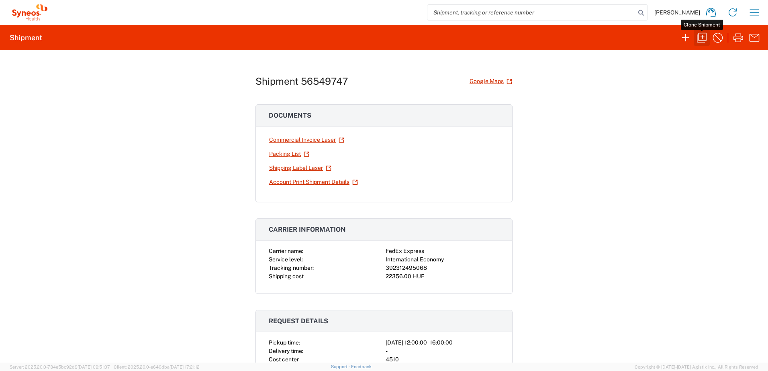
click at [702, 40] on icon "button" at bounding box center [701, 37] width 13 height 13
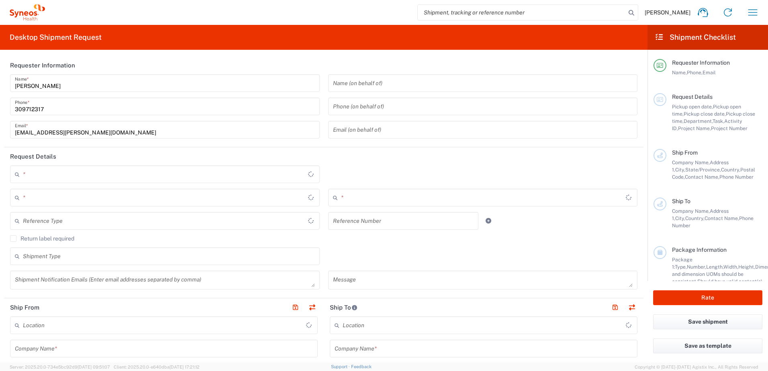
type textarea "[EMAIL_ADDRESS][PERSON_NAME][DOMAIN_NAME]"
type input "Syneos Health"
type input "Irinyi [PERSON_NAME] 4-20,B building"
type input "2nd floor"
type input "[GEOGRAPHIC_DATA]"
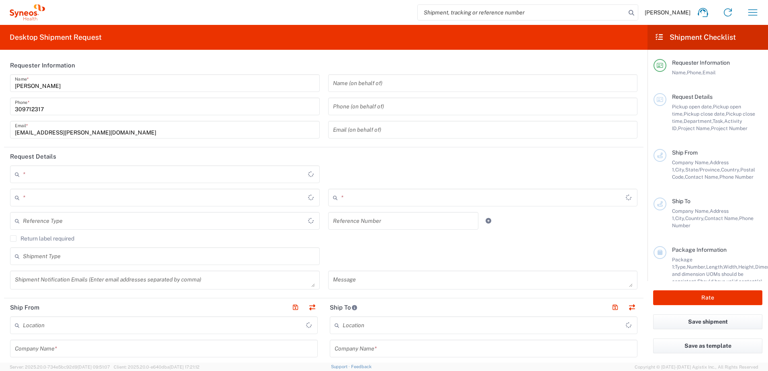
type input "1117"
type input "[PERSON_NAME]"
type input "309712317"
type input "[EMAIL_ADDRESS][PERSON_NAME][DOMAIN_NAME]"
type input "SK Lucia Szalay"
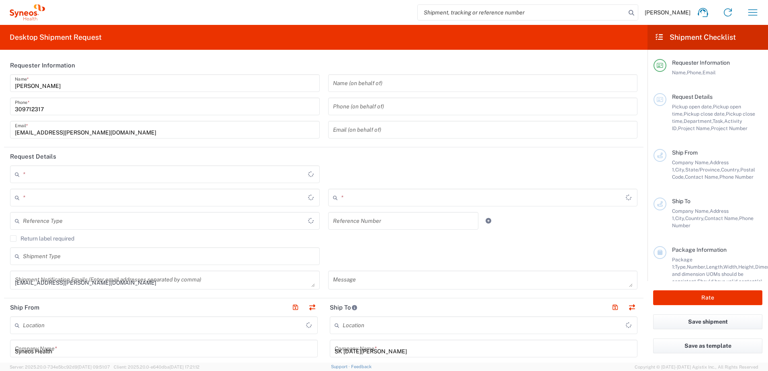
type input "Na krizovatkach 18397/27A"
type input "Bratislava"
type input "82104"
type input "Lucia Szalay"
type input "+421 (911) 637375"
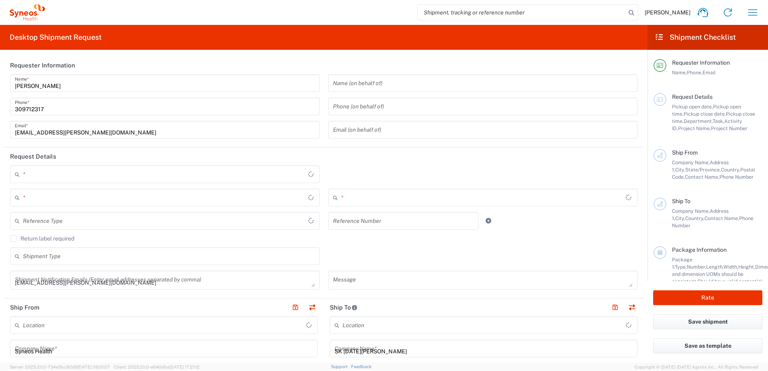
type input "Sender/Shipper"
type input "Repair/Warranty"
type input "Sender/Shipper"
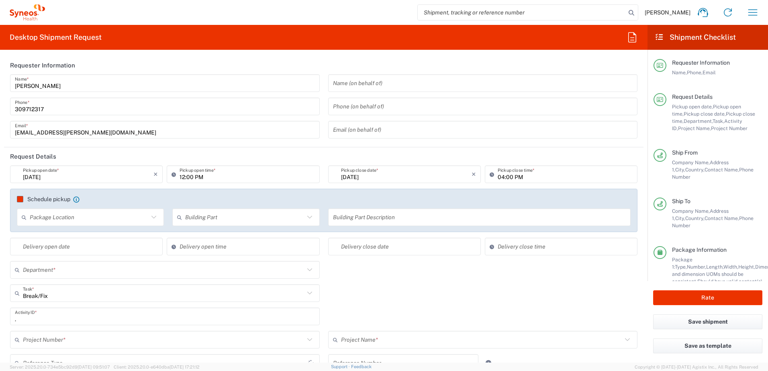
type input "[GEOGRAPHIC_DATA]"
type input "Delivery Duty Paid"
type input "Your Packaging"
type input "4510 DEPARTMENTAL EXPENSE"
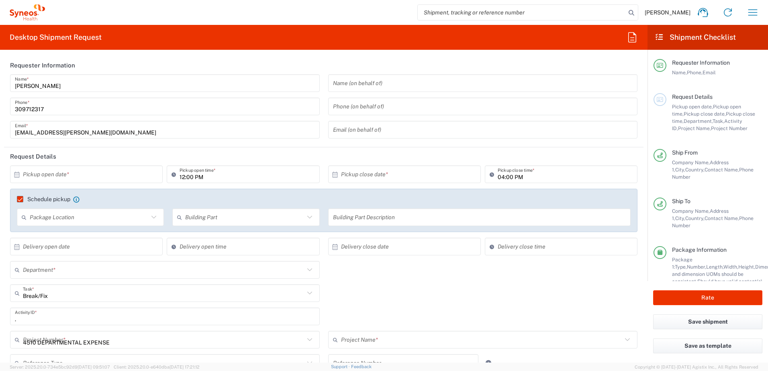
type input "4510"
type input "4510 DEPARTMENTAL EXPENSE"
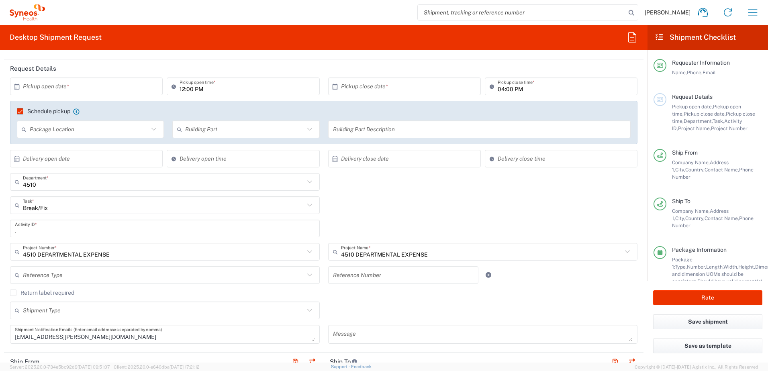
type input "Syneos Health Hungary Kft."
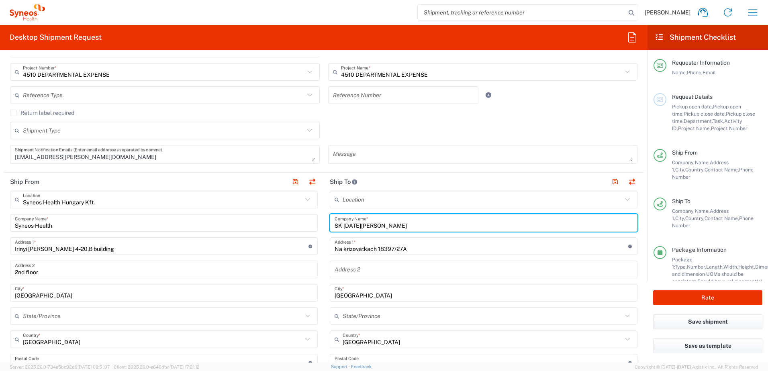
drag, startPoint x: 341, startPoint y: 225, endPoint x: 419, endPoint y: 228, distance: 78.0
click at [419, 228] on input "SK Lucia Szalay" at bounding box center [484, 223] width 298 height 14
paste input "[PERSON_NAME]"
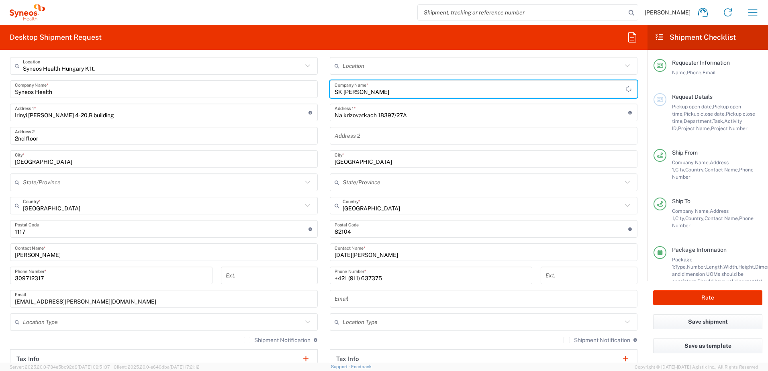
type input "SK [PERSON_NAME]"
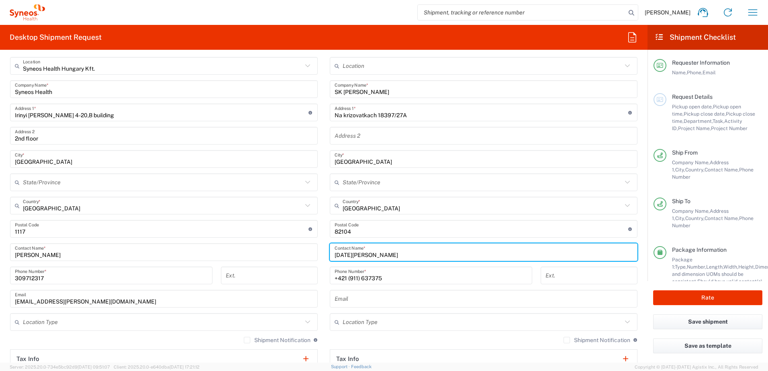
drag, startPoint x: 367, startPoint y: 257, endPoint x: 294, endPoint y: 256, distance: 72.7
click at [294, 256] on div "Ship From Syneos Health [GEOGRAPHIC_DATA] Kft. Location Syneos Health Hungary K…" at bounding box center [324, 230] width 640 height 382
paste input "[PERSON_NAME]"
type input "[PERSON_NAME]"
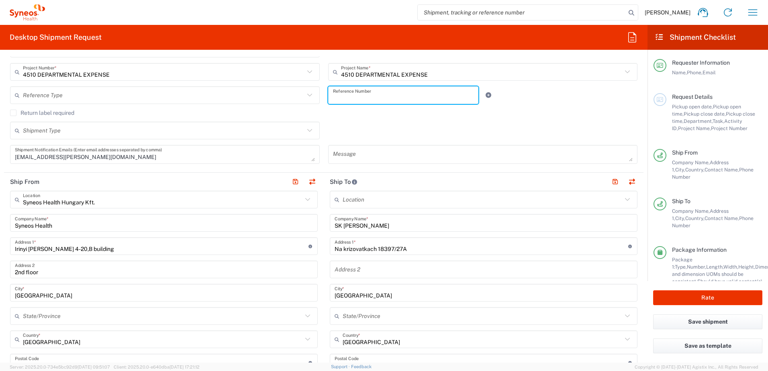
click at [374, 97] on input "text" at bounding box center [403, 95] width 141 height 14
paste input "SCTASK2734749"
type input "SCTASK2734749"
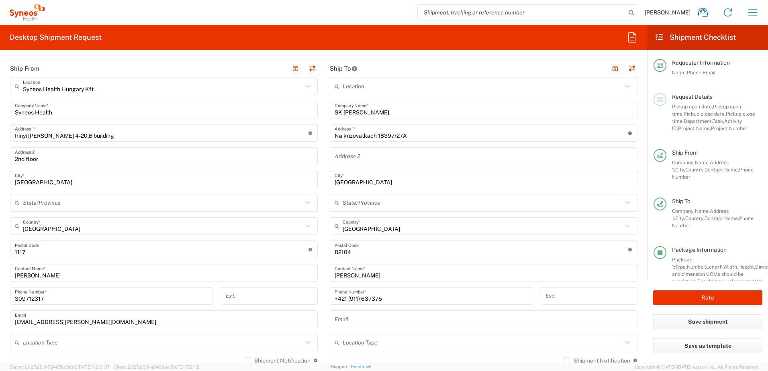
scroll to position [402, 0]
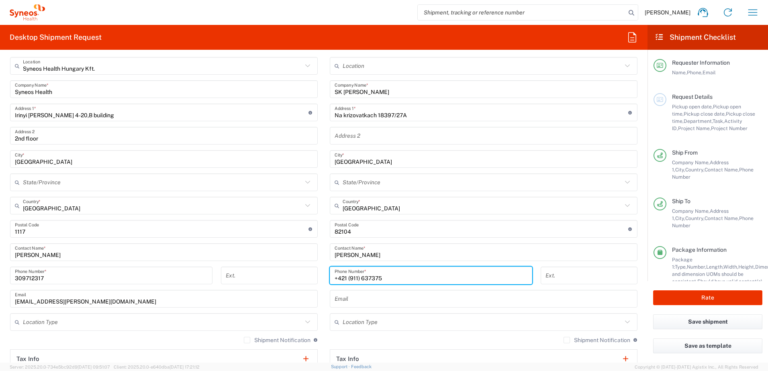
drag, startPoint x: 336, startPoint y: 278, endPoint x: 412, endPoint y: 273, distance: 76.1
click at [416, 276] on input "+421 (911) 637375" at bounding box center [431, 276] width 193 height 14
paste input "907041159"
type input "+421907041159"
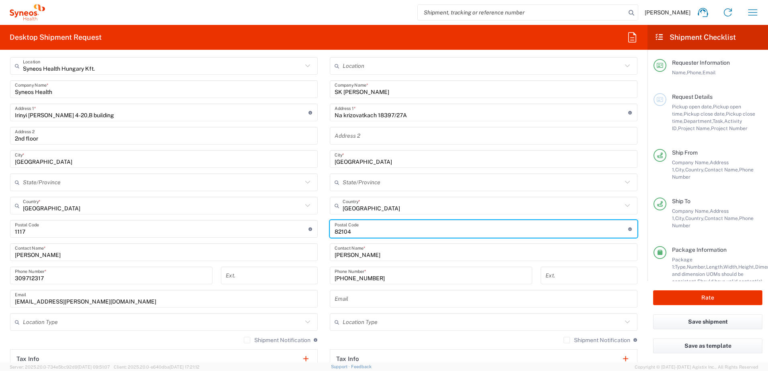
drag, startPoint x: 346, startPoint y: 233, endPoint x: 323, endPoint y: 233, distance: 22.9
click at [324, 233] on main "Location [PERSON_NAME] LLC-[GEOGRAPHIC_DATA] [GEOGRAPHIC_DATA] [GEOGRAPHIC_DATA…" at bounding box center [484, 225] width 320 height 337
drag, startPoint x: 350, startPoint y: 233, endPoint x: 309, endPoint y: 235, distance: 40.2
click at [309, 235] on div "Ship From Syneos Health [GEOGRAPHIC_DATA] Kft. Location Syneos Health Hungary K…" at bounding box center [324, 230] width 640 height 382
type input "81107"
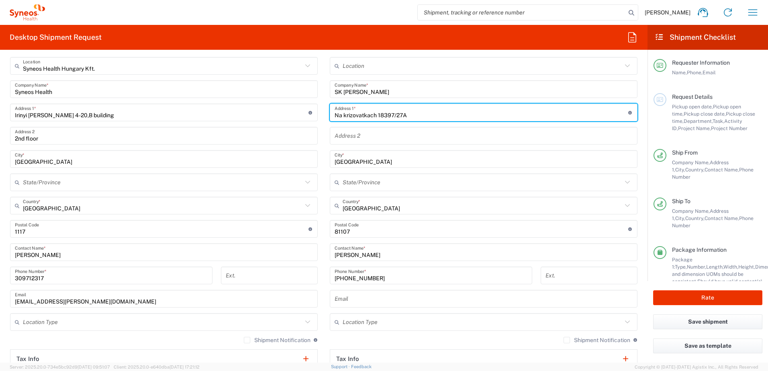
drag, startPoint x: 414, startPoint y: 115, endPoint x: 279, endPoint y: 115, distance: 134.6
click at [279, 115] on div "Ship From Syneos Health [GEOGRAPHIC_DATA] Kft. Location Syneos Health Hungary K…" at bounding box center [324, 230] width 640 height 382
paste input "Bernolákova 2720/6"
type input "Bernolákova 2720/6"
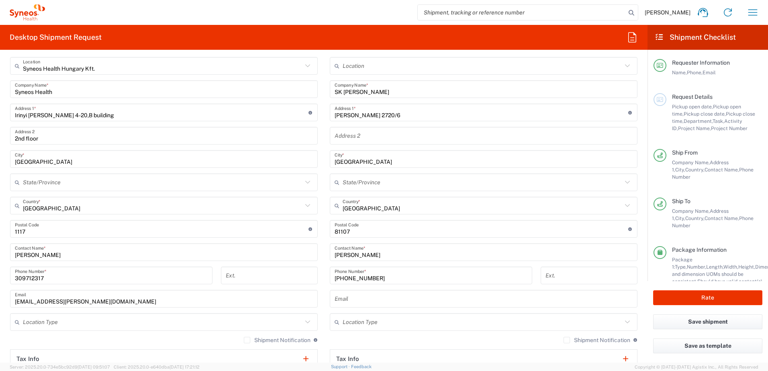
click at [325, 211] on main "Location [PERSON_NAME] LLC-[GEOGRAPHIC_DATA] [GEOGRAPHIC_DATA] [GEOGRAPHIC_DATA…" at bounding box center [484, 225] width 320 height 337
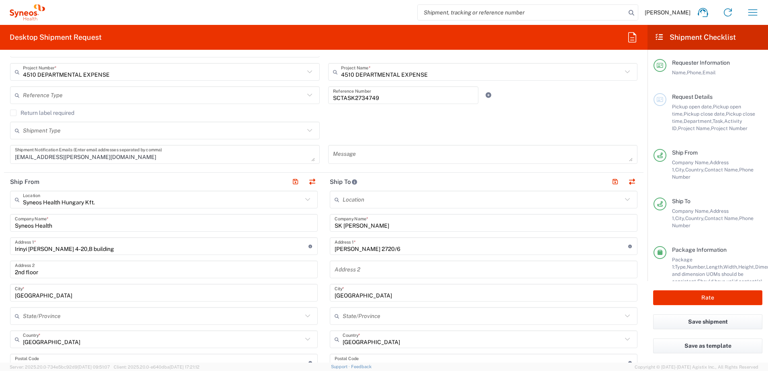
scroll to position [134, 0]
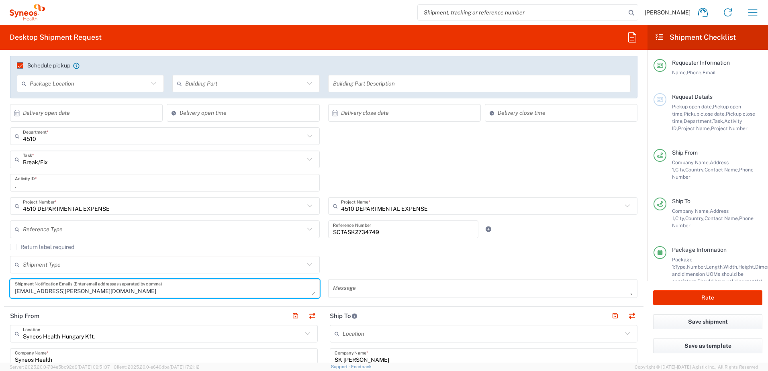
click at [179, 292] on textarea "[EMAIL_ADDRESS][PERSON_NAME][DOMAIN_NAME]" at bounding box center [165, 289] width 300 height 14
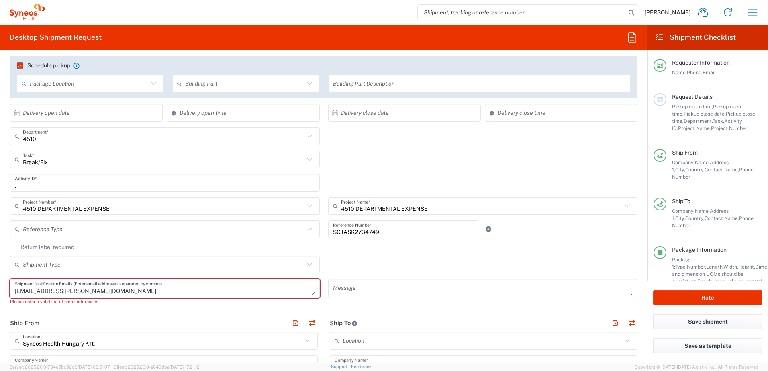
drag, startPoint x: 167, startPoint y: 296, endPoint x: 168, endPoint y: 292, distance: 4.2
click at [167, 296] on div "zsolt.varga@syneoshealth.com, Shipment Notification Emails (Enter email address…" at bounding box center [165, 288] width 310 height 19
click at [168, 292] on textarea "[EMAIL_ADDRESS][PERSON_NAME][DOMAIN_NAME]," at bounding box center [165, 289] width 300 height 14
paste textarea "Fixed_Assets_Helpdesk@syneoshealth.com"
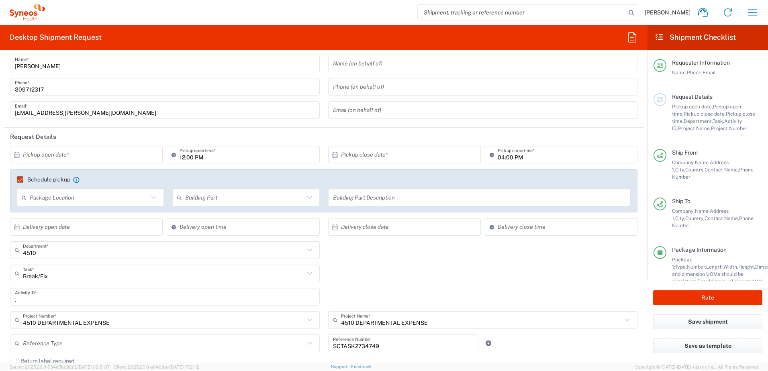
scroll to position [0, 0]
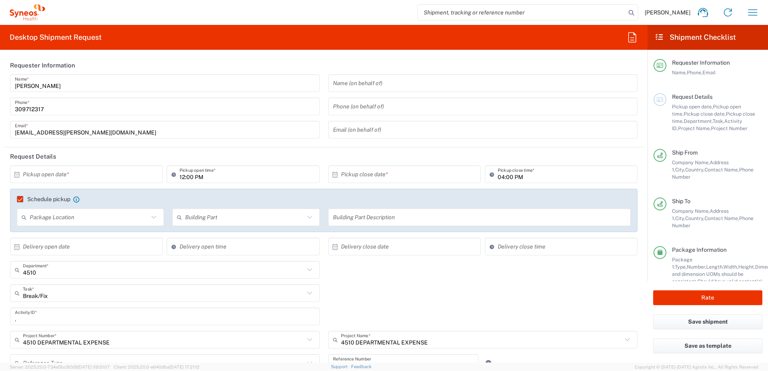
type textarea "[EMAIL_ADDRESS][PERSON_NAME][DOMAIN_NAME], [EMAIL_ADDRESS][DOMAIN_NAME]"
click at [75, 174] on input "text" at bounding box center [88, 175] width 131 height 14
click at [107, 224] on span "10" at bounding box center [110, 224] width 12 height 11
type input "[DATE]"
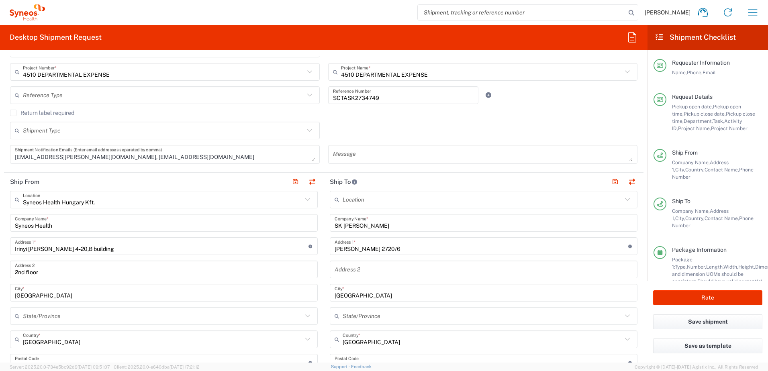
scroll to position [402, 0]
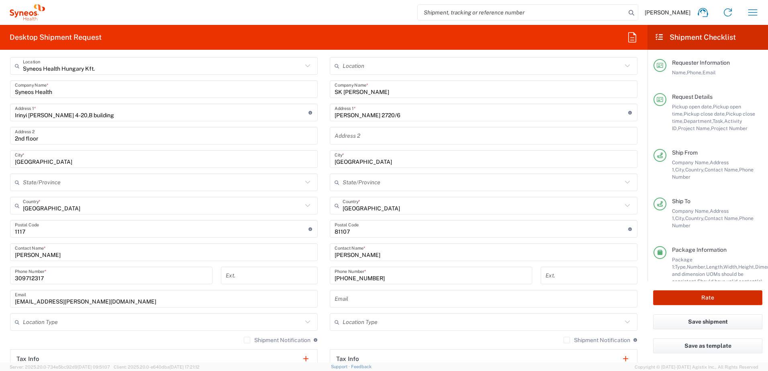
click at [687, 292] on button "Rate" at bounding box center [707, 297] width 109 height 15
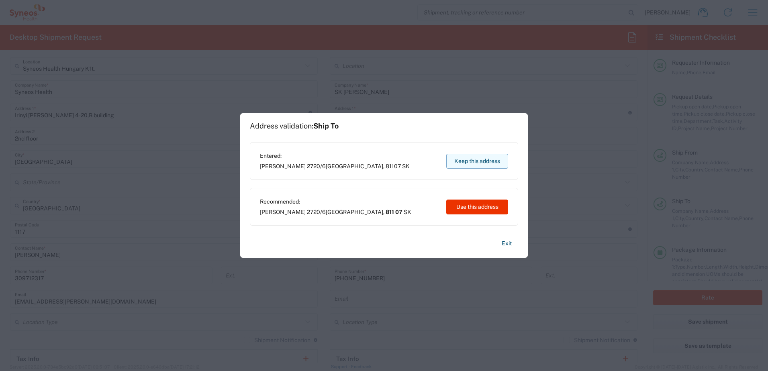
click at [471, 162] on button "Keep this address" at bounding box center [477, 161] width 62 height 15
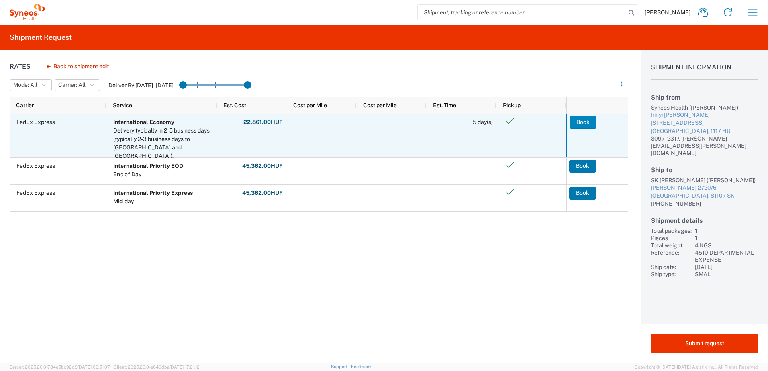
click at [583, 121] on button "Book" at bounding box center [583, 122] width 27 height 13
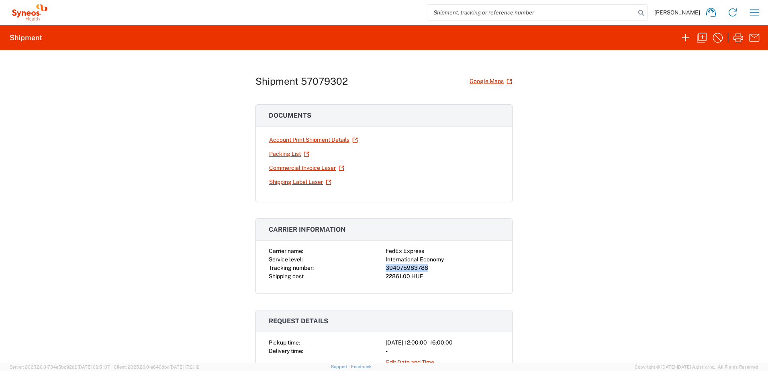
drag, startPoint x: 427, startPoint y: 269, endPoint x: 383, endPoint y: 265, distance: 44.4
click at [386, 265] on div "394075983788" at bounding box center [443, 268] width 114 height 8
copy div "394075983788"
click at [304, 182] on link "Shipping Label Laser" at bounding box center [300, 182] width 63 height 14
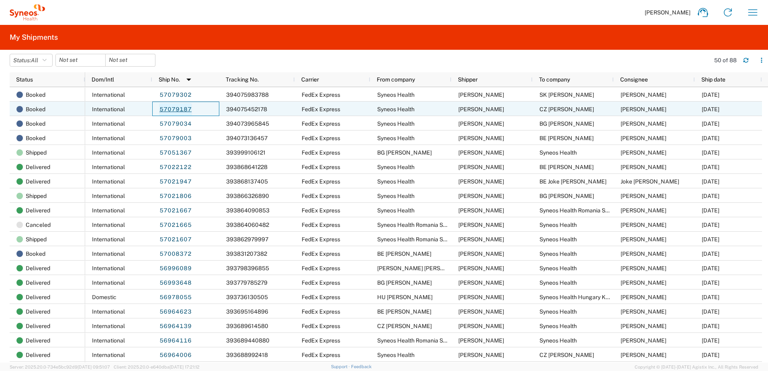
click at [170, 106] on link "57079187" at bounding box center [175, 109] width 33 height 13
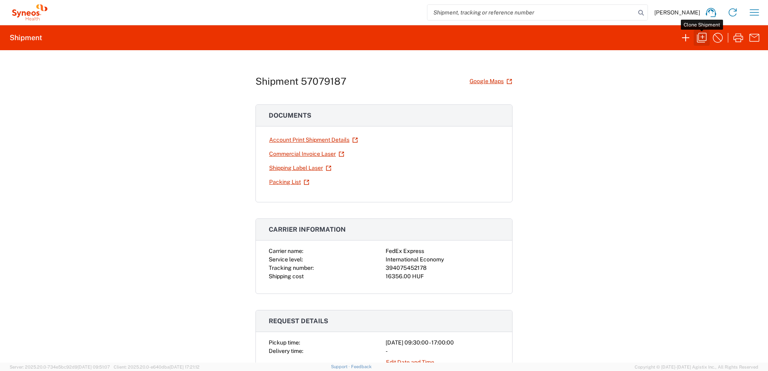
click at [697, 40] on icon "button" at bounding box center [701, 37] width 13 height 13
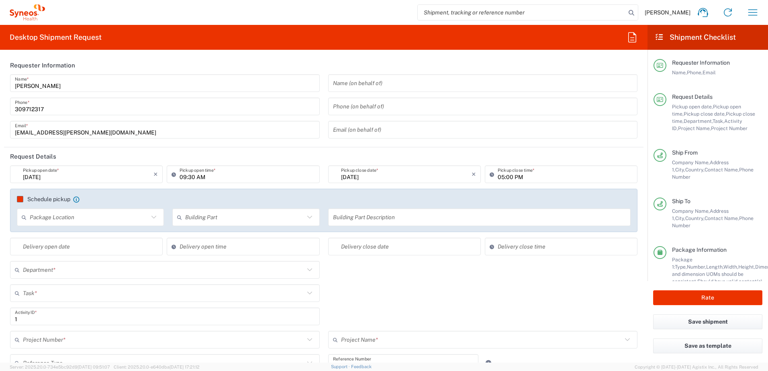
type input "Task"
type input "Czechia"
type input "Delivery Duty Paid"
type input "[GEOGRAPHIC_DATA]"
type input "Your Packaging"
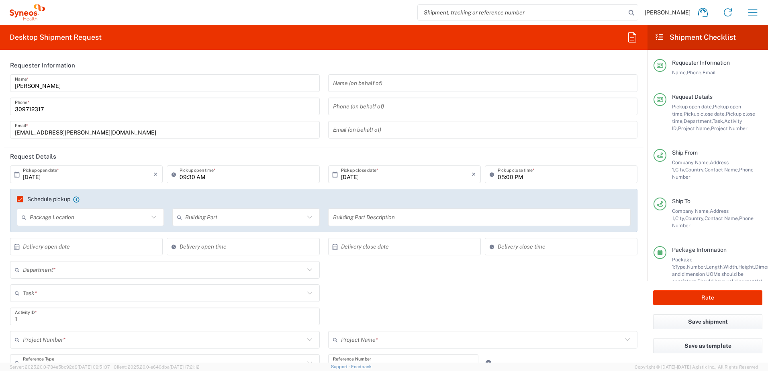
type input "**6183 DEPARTMENTAL EXPENSE"
type input "4510"
type input "6183"
type input "Syneos Health Hungary Kft."
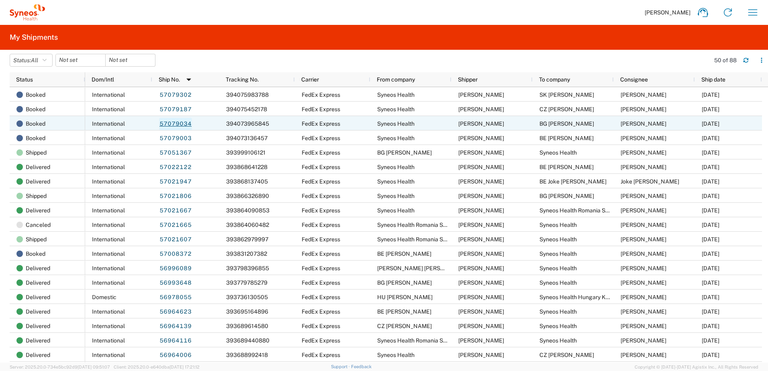
click at [185, 125] on link "57079034" at bounding box center [175, 124] width 33 height 13
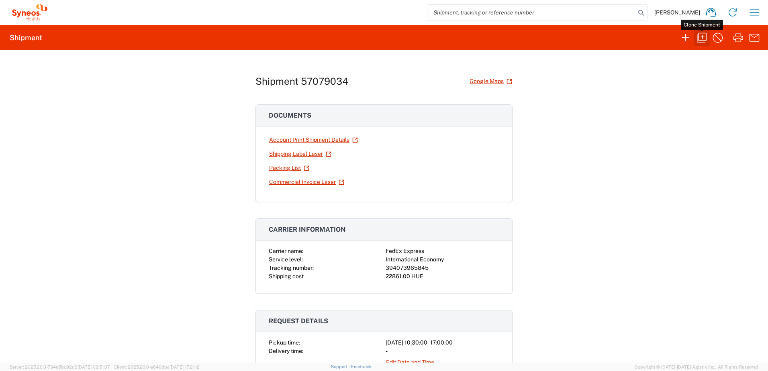
click at [703, 36] on icon "button" at bounding box center [701, 37] width 13 height 13
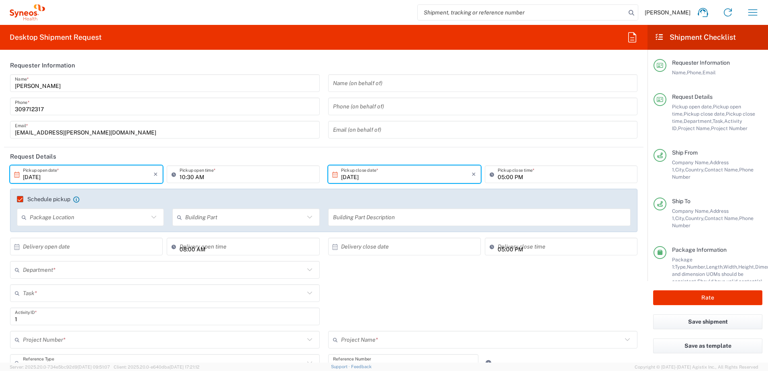
type input "Your Packaging"
type input "**6183 DEPARTMENTAL EXPENSE"
type input "4510"
type input "6183"
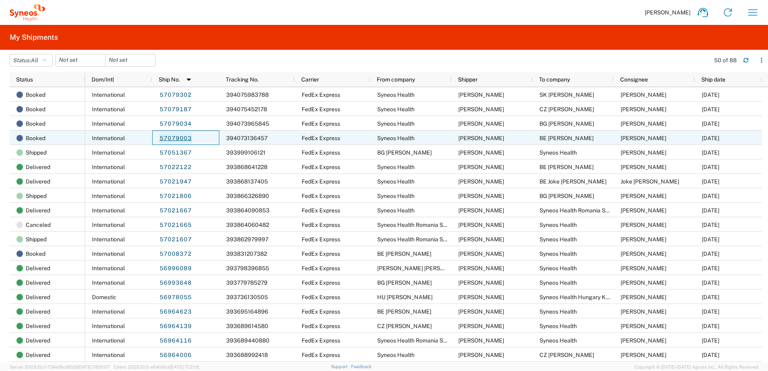
click at [186, 135] on link "57079003" at bounding box center [175, 138] width 33 height 13
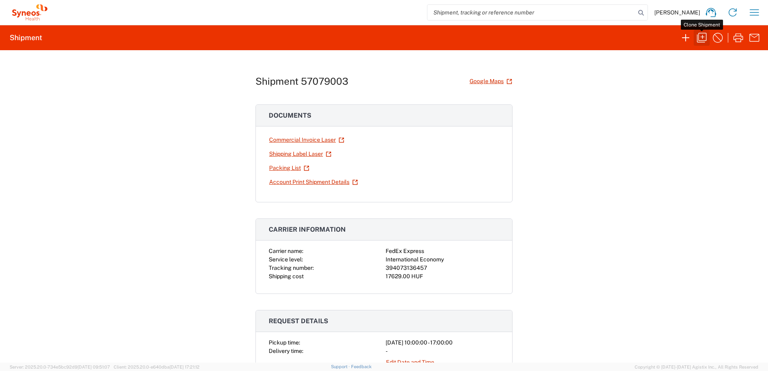
click at [699, 38] on icon "button" at bounding box center [702, 38] width 10 height 10
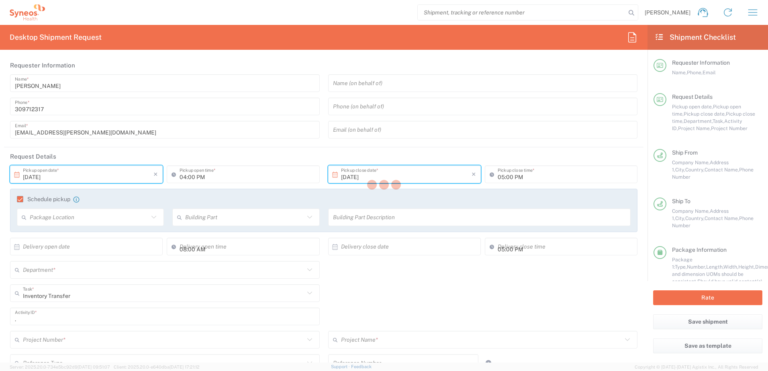
type input "[DATE]"
type input "10:00 AM"
type input "[DATE]"
type textarea "[EMAIL_ADDRESS][PERSON_NAME][DOMAIN_NAME], [EMAIL_ADDRESS][DOMAIN_NAME]"
type input "Syneos Health Hungary Kft."
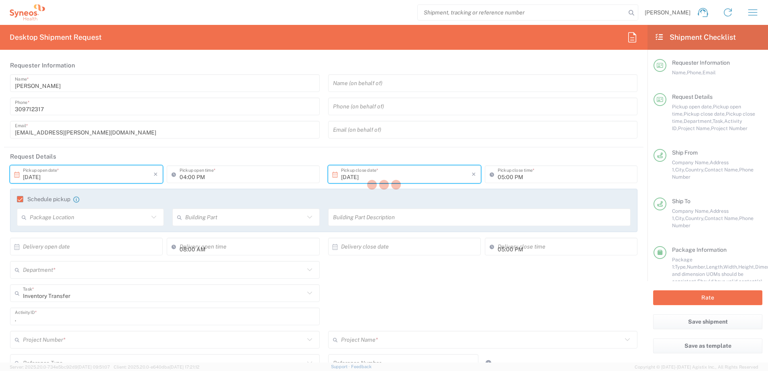
type input "Syneos Health"
type input "Irinyi [PERSON_NAME] 4-20,B building"
type input "2nd floor"
type input "[GEOGRAPHIC_DATA]"
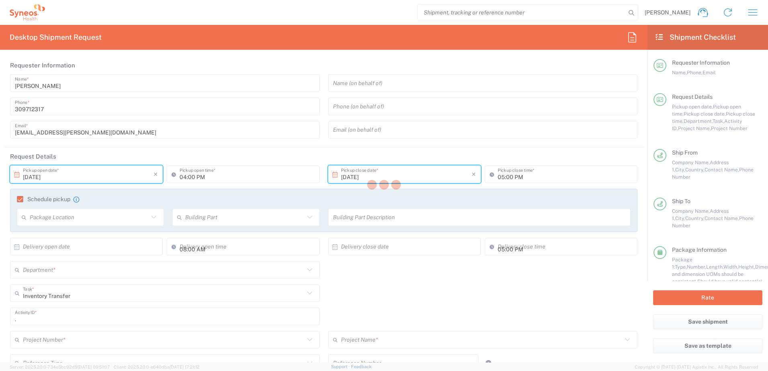
type input "1117"
type input "[PERSON_NAME]"
type input "309712317"
type input "[EMAIL_ADDRESS][PERSON_NAME][DOMAIN_NAME]"
type input "BE [PERSON_NAME]"
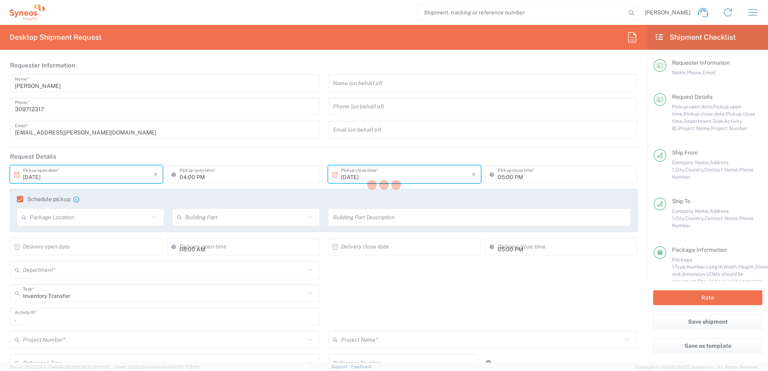
type input "[STREET_ADDRESS][PERSON_NAME]"
type input "[GEOGRAPHIC_DATA]"
type input "2800"
type input "[PERSON_NAME]"
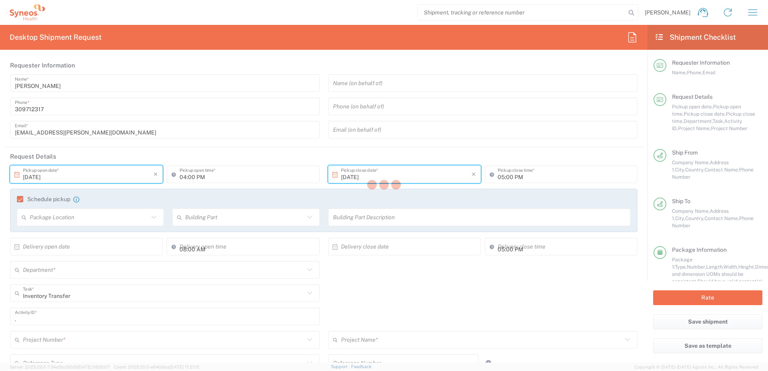
type input "[PHONE_NUMBER]"
type input "Sender/Shipper"
type input "Repair/Warranty"
type input "Sender/Shipper"
type input "Delivery Duty Paid"
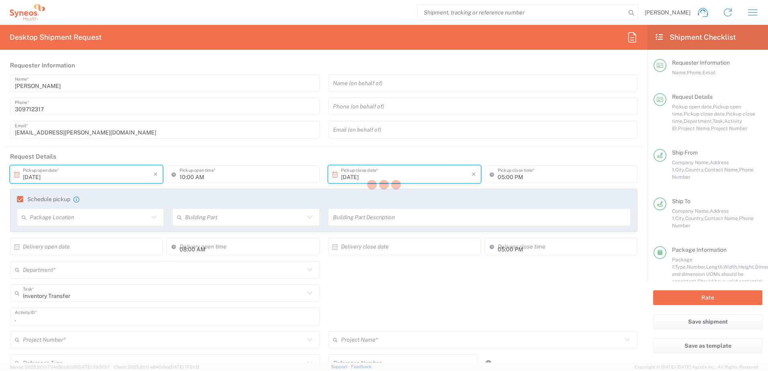
type input "Your Packaging"
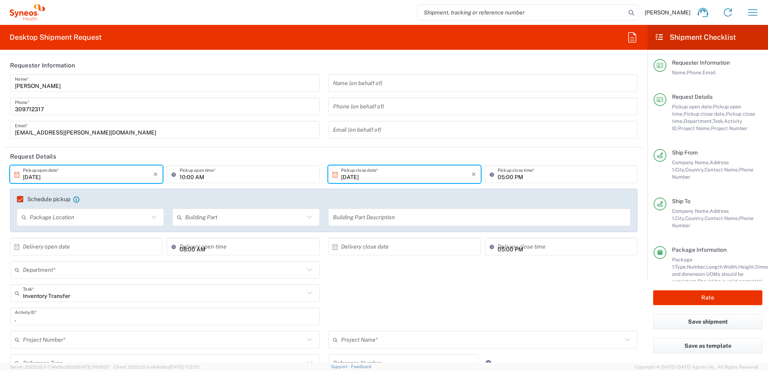
type input "4510 DEPARTMENTAL EXPENSE"
type input "4510"
type input "4510 DEPARTMENTAL EXPENSE"
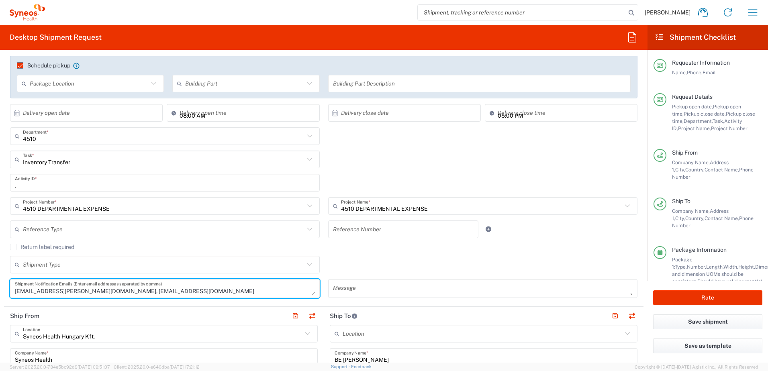
drag, startPoint x: 162, startPoint y: 291, endPoint x: 96, endPoint y: 292, distance: 65.9
click at [96, 292] on textarea "[EMAIL_ADDRESS][PERSON_NAME][DOMAIN_NAME], [EMAIL_ADDRESS][DOMAIN_NAME]" at bounding box center [165, 289] width 300 height 14
type textarea "[EMAIL_ADDRESS][PERSON_NAME][DOMAIN_NAME]"
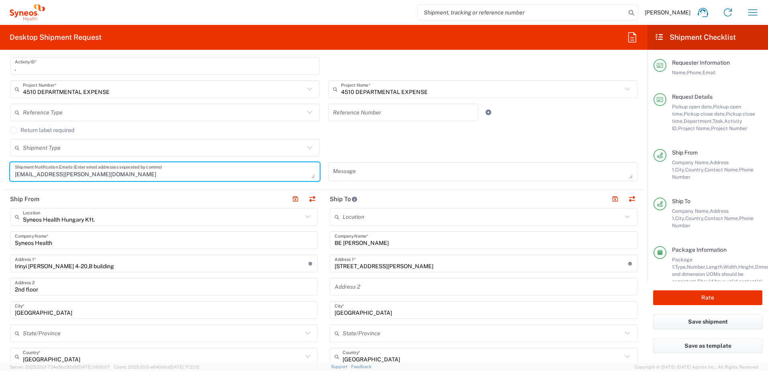
scroll to position [268, 0]
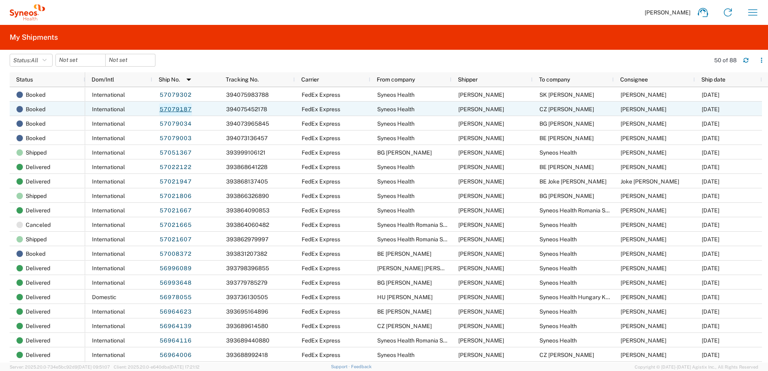
click at [179, 108] on link "57079187" at bounding box center [175, 109] width 33 height 13
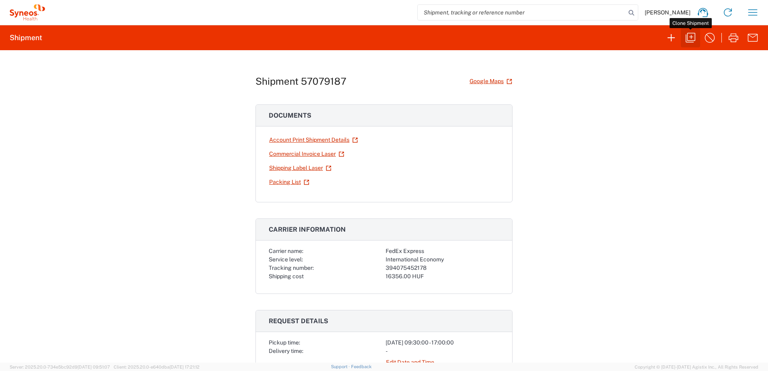
click at [688, 40] on icon "button" at bounding box center [690, 37] width 13 height 13
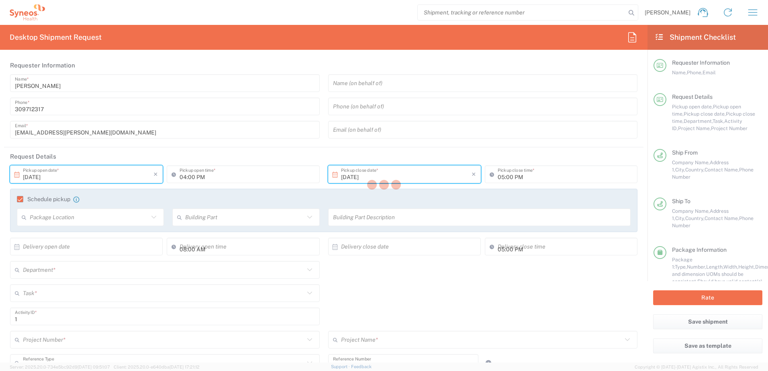
type input "[DATE]"
type input "09:30 AM"
type input "[DATE]"
type input "Task"
type input "SCTASK2708060"
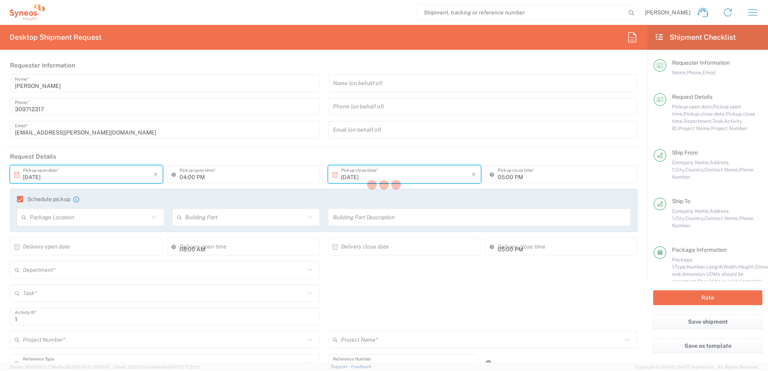
type textarea "[EMAIL_ADDRESS][PERSON_NAME][DOMAIN_NAME], [EMAIL_ADDRESS][DOMAIN_NAME]"
type input "Syneos Health Hungary Kft."
type input "Syneos Health"
type input "Irinyi [PERSON_NAME] 4-20,B building"
type input "2nd floor"
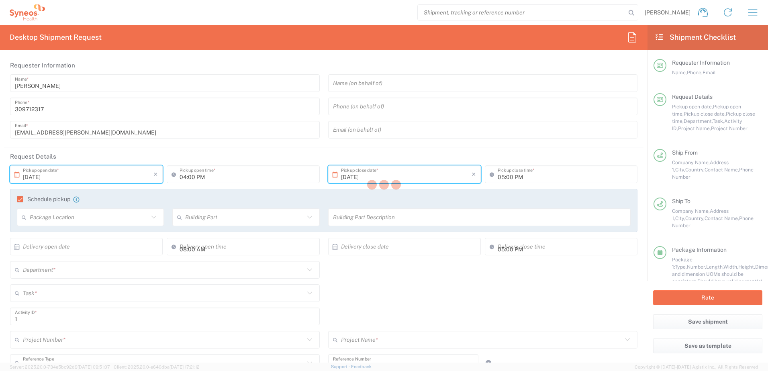
type input "[GEOGRAPHIC_DATA]"
type input "1117"
type input "[PERSON_NAME]"
type input "309712317"
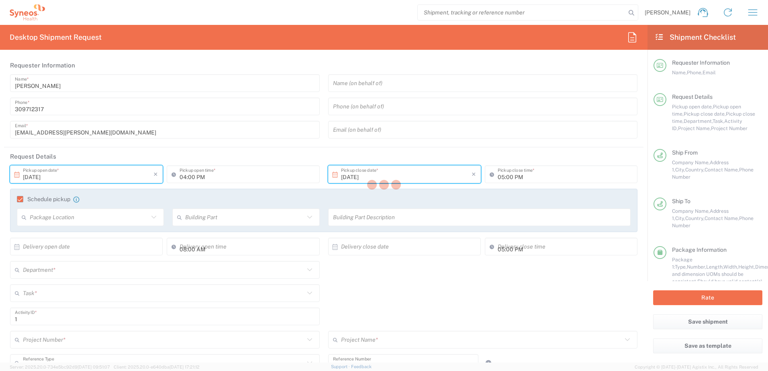
type input "[EMAIL_ADDRESS][PERSON_NAME][DOMAIN_NAME]"
type input "CZ [PERSON_NAME]"
type input "[PERSON_NAME][STREET_ADDRESS]"
type input "[GEOGRAPHIC_DATA]"
type input "Czechia"
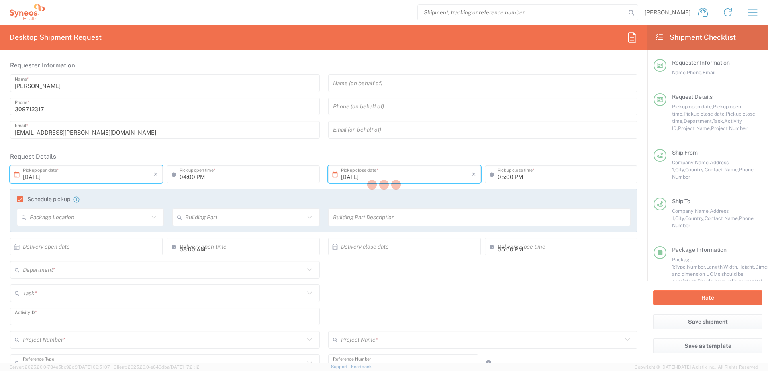
type input "18600"
type input "[PERSON_NAME]"
type input "420608693366"
type input "Sender/Shipper"
type input "Repair/Warranty"
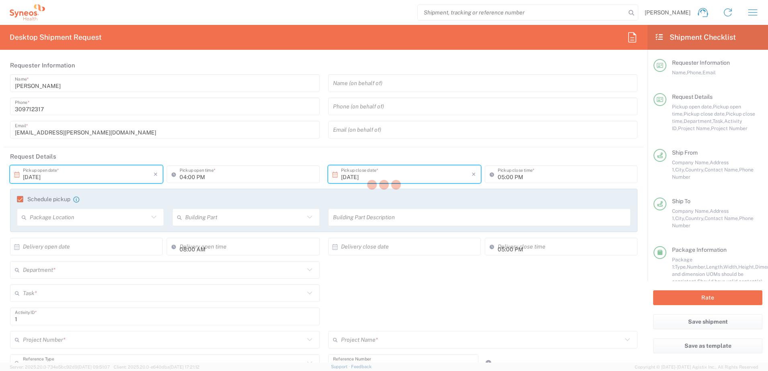
type input "Sender/Shipper"
type input "Delivery Duty Paid"
type input "Your Packaging"
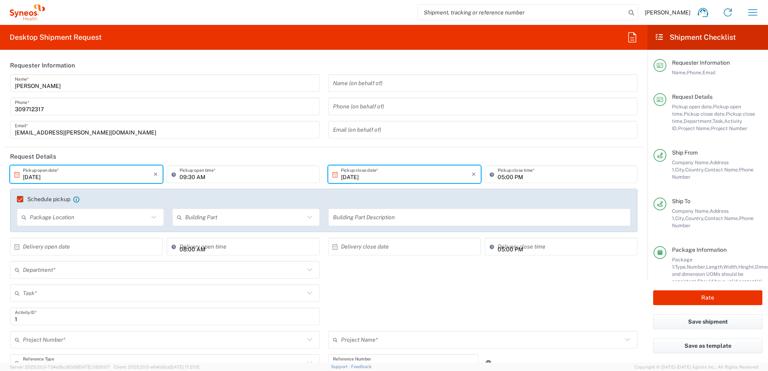
type input "**6183 DEPARTMENTAL EXPENSE"
type input "4510"
type input "6183"
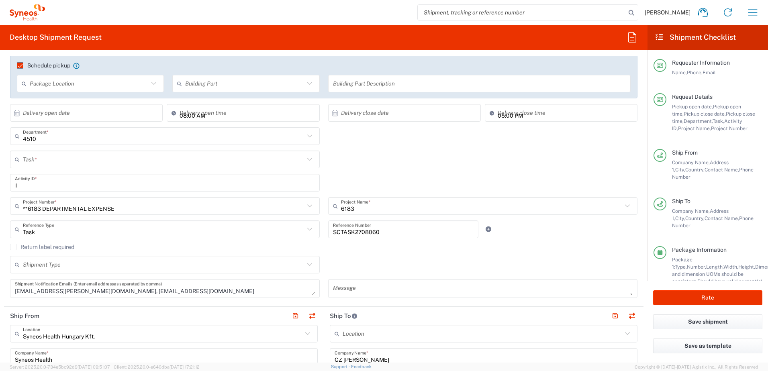
scroll to position [268, 0]
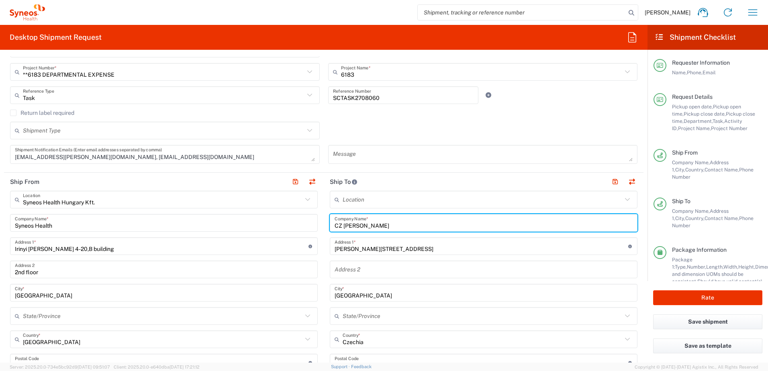
drag, startPoint x: 399, startPoint y: 226, endPoint x: 342, endPoint y: 222, distance: 57.6
click at [342, 222] on input "CZ [PERSON_NAME]" at bounding box center [484, 223] width 298 height 14
paste input "[PERSON_NAME]"
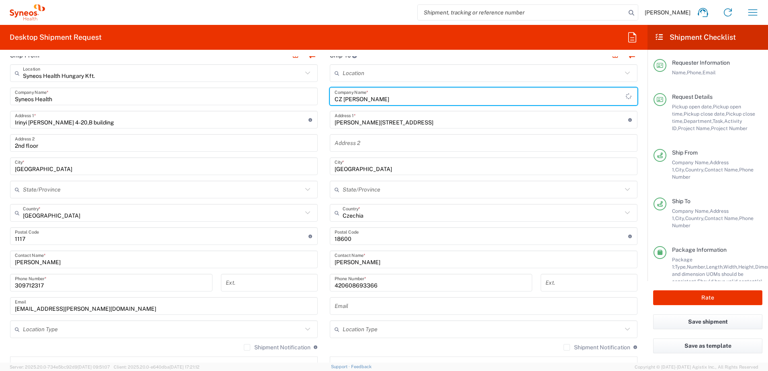
scroll to position [402, 0]
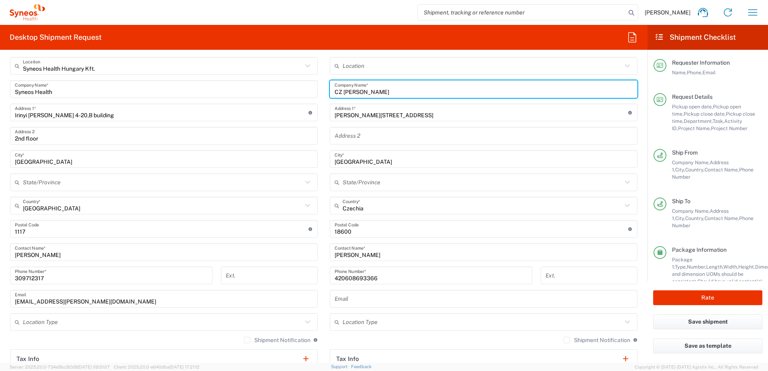
type input "CZ [PERSON_NAME]"
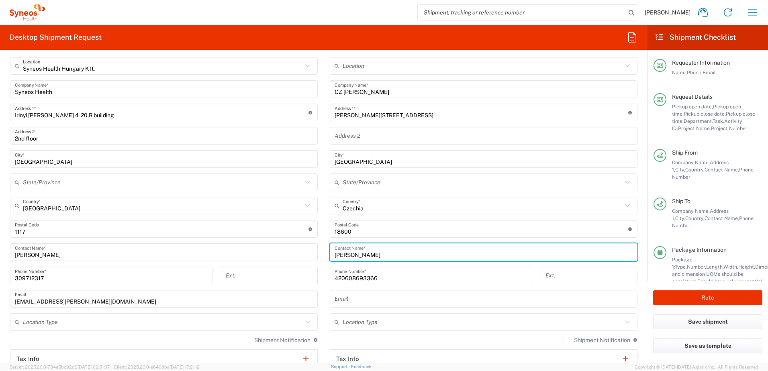
drag, startPoint x: 391, startPoint y: 253, endPoint x: 317, endPoint y: 251, distance: 74.8
click at [311, 253] on div "Ship From Syneos Health [GEOGRAPHIC_DATA] Kft. Location Syneos Health Hungary K…" at bounding box center [324, 230] width 640 height 382
paste input "[PERSON_NAME]"
type input "[PERSON_NAME]"
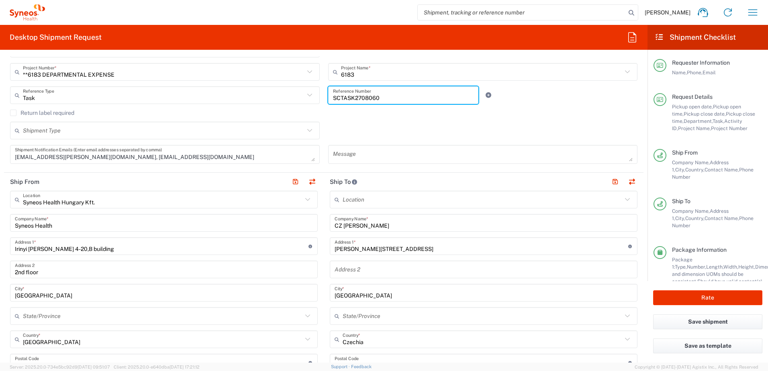
drag, startPoint x: 383, startPoint y: 97, endPoint x: 303, endPoint y: 94, distance: 80.0
click at [303, 94] on div "Task Reference Type Task Account Type Activity ID Airline Appointment Number AS…" at bounding box center [324, 97] width 636 height 23
paste input "INC26691"
type input "INC2669160"
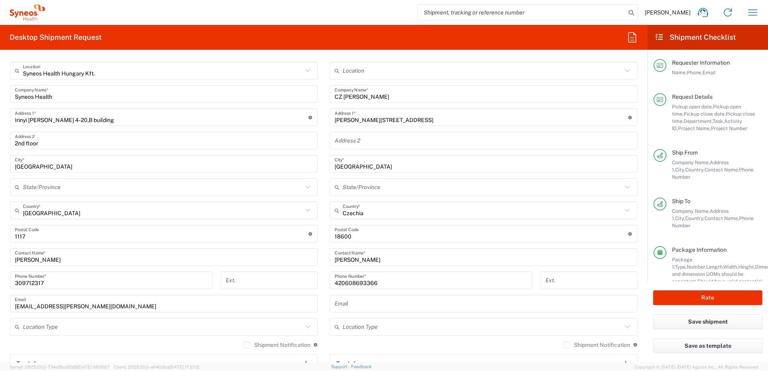
scroll to position [402, 0]
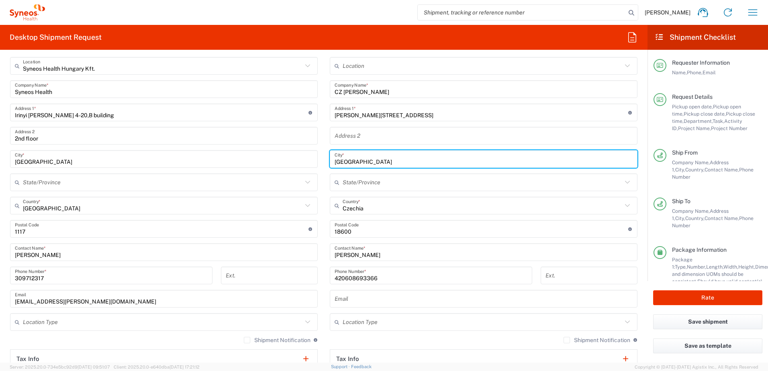
drag, startPoint x: 353, startPoint y: 160, endPoint x: 309, endPoint y: 158, distance: 44.7
click at [309, 158] on div "Ship From Syneos Health [GEOGRAPHIC_DATA] Kft. Location Syneos Health Hungary K…" at bounding box center [324, 230] width 640 height 382
paste input "[GEOGRAPHIC_DATA]"
type input "[GEOGRAPHIC_DATA]"
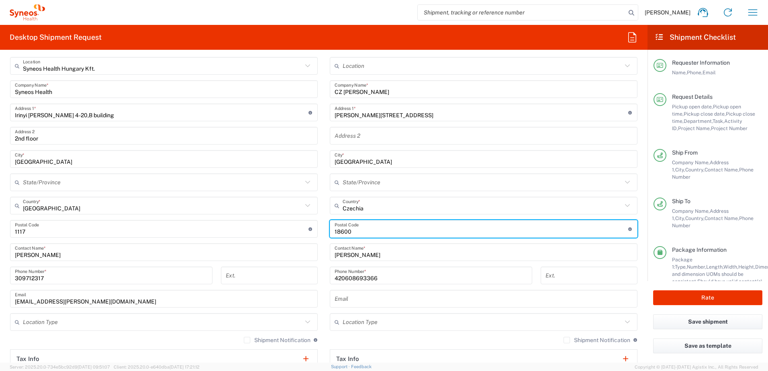
drag, startPoint x: 353, startPoint y: 231, endPoint x: 303, endPoint y: 231, distance: 50.2
click at [304, 231] on div "Ship From Syneos Health [GEOGRAPHIC_DATA] Kft. Location Syneos Health Hungary K…" at bounding box center [324, 230] width 640 height 382
paste input "273 61"
type input "273 61"
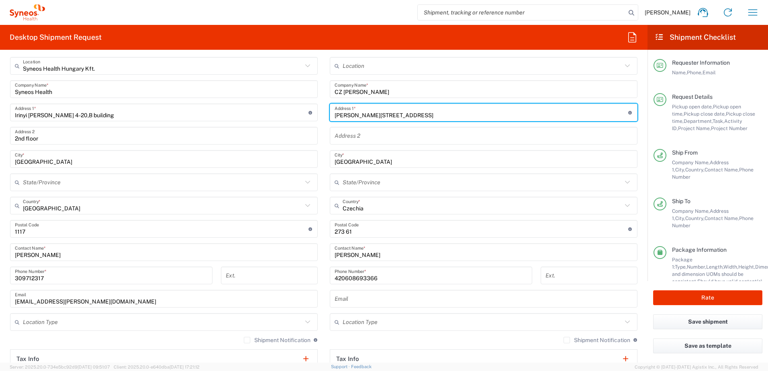
drag, startPoint x: 357, startPoint y: 116, endPoint x: 284, endPoint y: 116, distance: 73.1
click at [284, 116] on div "Ship From Syneos Health [GEOGRAPHIC_DATA] Kft. Location Syneos Health Hungary K…" at bounding box center [324, 230] width 640 height 382
paste input "Lipová 464"
type input "Lipová 464"
click at [324, 175] on main "Location [PERSON_NAME] LLC-[GEOGRAPHIC_DATA] [GEOGRAPHIC_DATA] [GEOGRAPHIC_DATA…" at bounding box center [484, 237] width 320 height 361
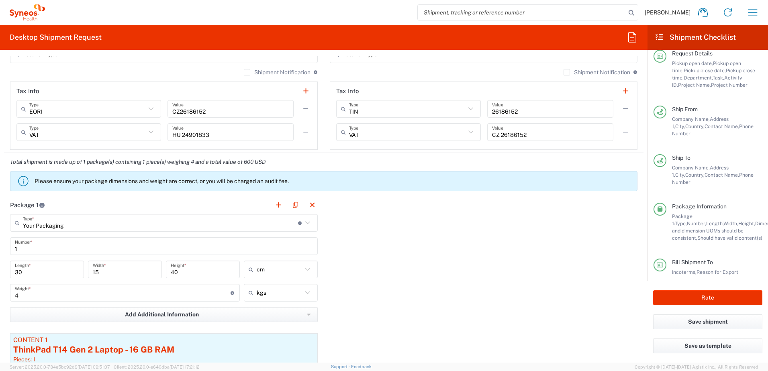
scroll to position [62, 0]
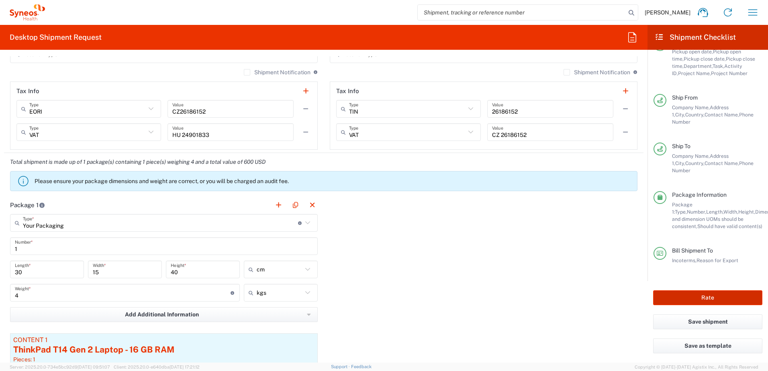
click at [703, 295] on button "Rate" at bounding box center [707, 297] width 109 height 15
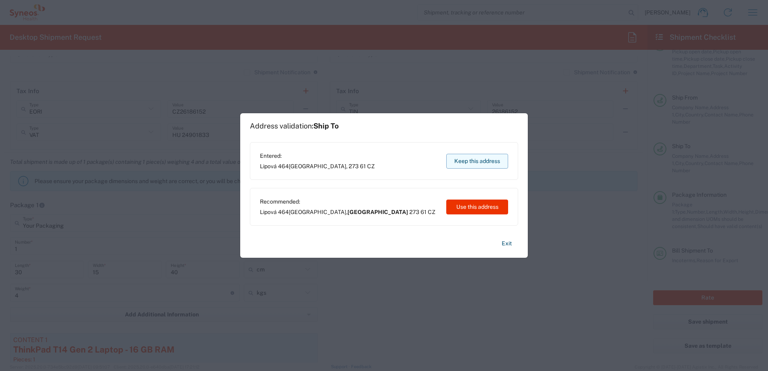
click at [474, 155] on button "Keep this address" at bounding box center [477, 161] width 62 height 15
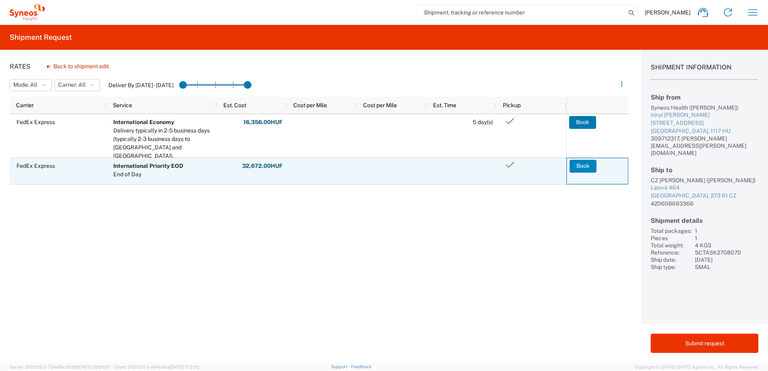
click at [579, 166] on button "Book" at bounding box center [583, 166] width 27 height 13
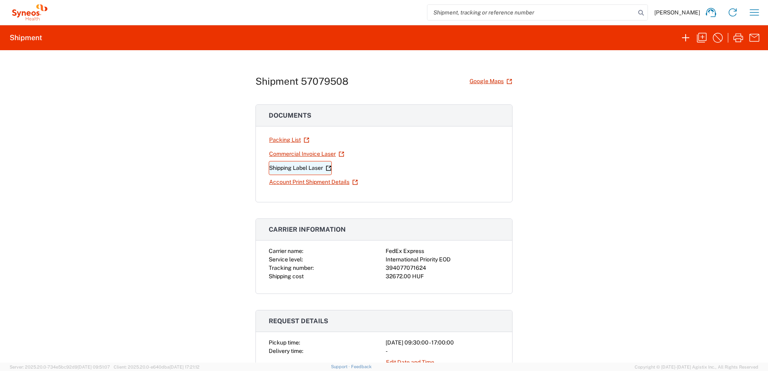
click at [298, 167] on link "Shipping Label Laser" at bounding box center [300, 168] width 63 height 14
drag, startPoint x: 421, startPoint y: 268, endPoint x: 382, endPoint y: 268, distance: 39.4
click at [382, 268] on div "Carrier name: FedEx Express Service level: International Priority EOD Tracking …" at bounding box center [384, 264] width 231 height 34
copy div "394077071624"
